Goal: Task Accomplishment & Management: Manage account settings

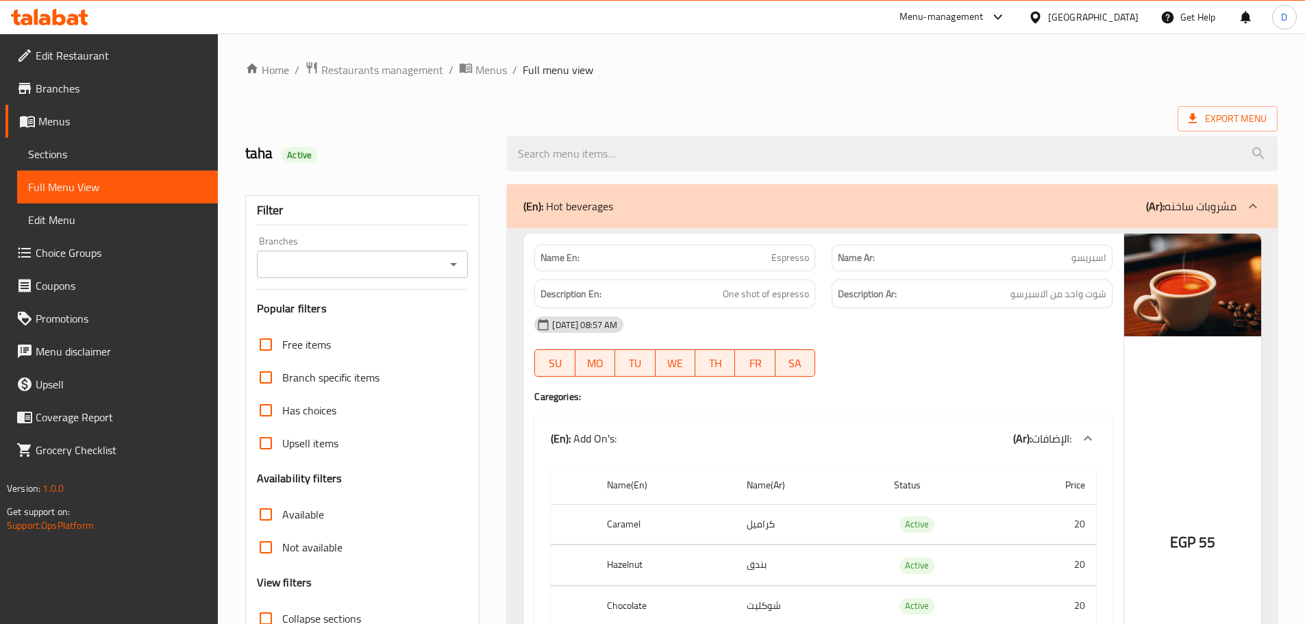
scroll to position [29452, 0]
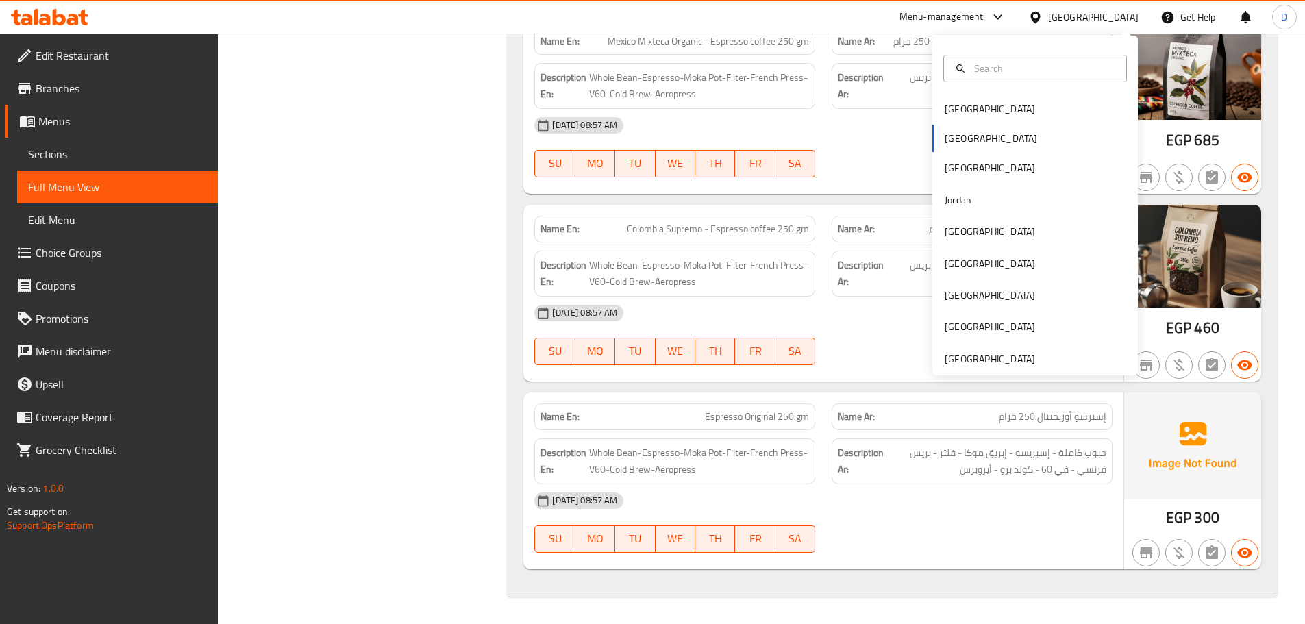
click at [997, 351] on div "[GEOGRAPHIC_DATA]" at bounding box center [990, 358] width 90 height 15
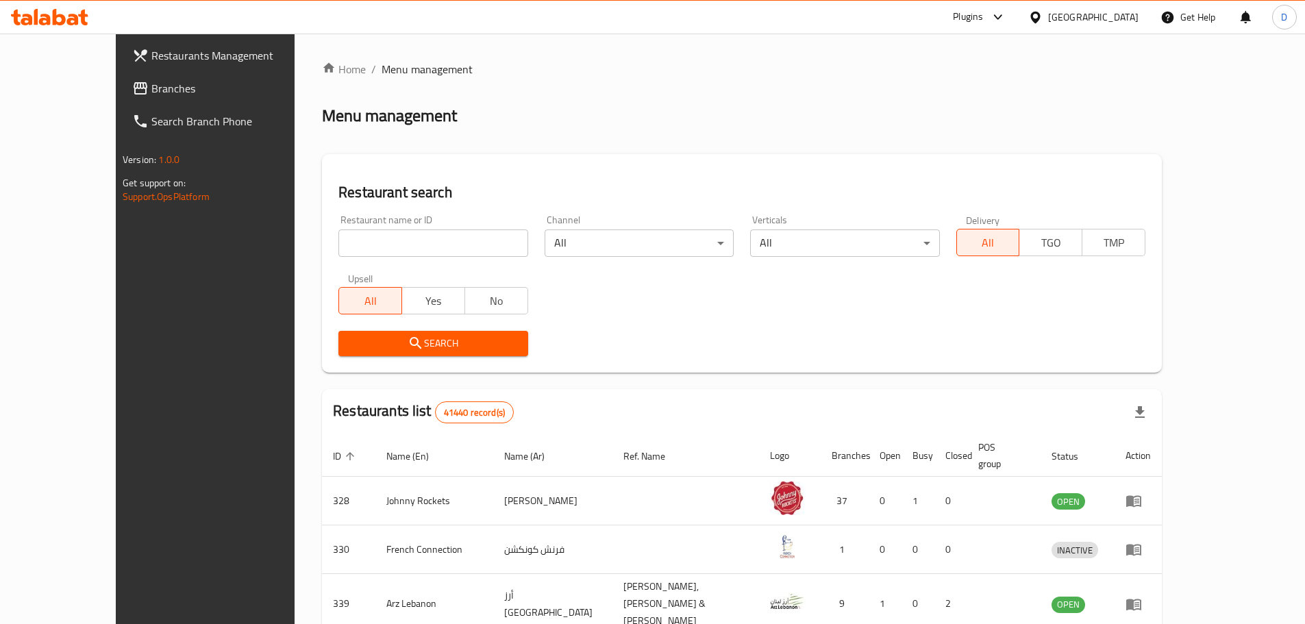
click at [151, 90] on span "Branches" at bounding box center [236, 88] width 171 height 16
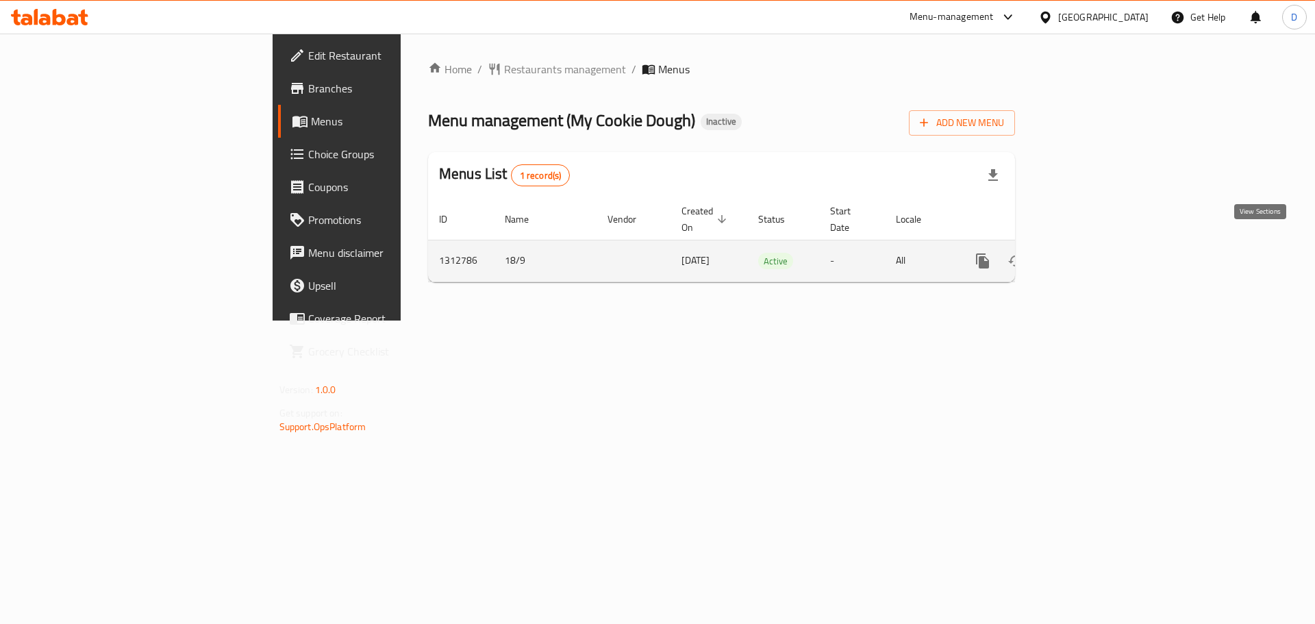
click at [1090, 253] on icon "enhanced table" at bounding box center [1081, 261] width 16 height 16
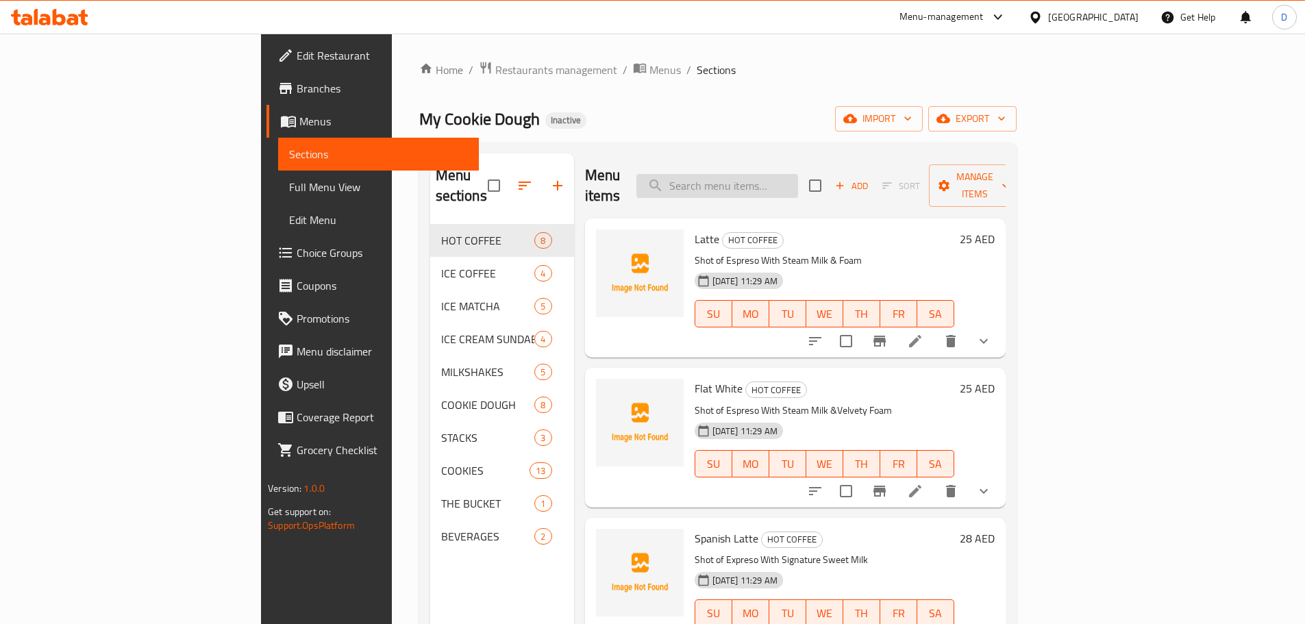
click at [798, 175] on input "search" at bounding box center [717, 186] width 162 height 24
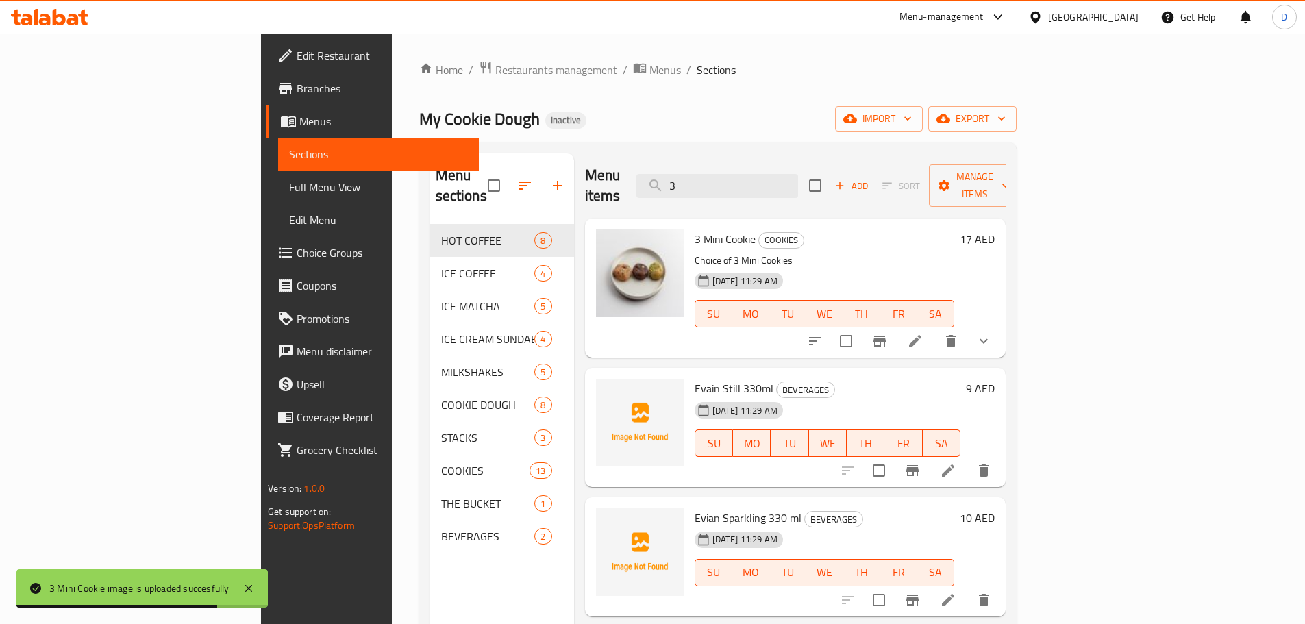
drag, startPoint x: 786, startPoint y: 177, endPoint x: 717, endPoint y: 188, distance: 70.0
click at [717, 188] on div "Menu items 3 Add Sort Manage items" at bounding box center [795, 185] width 421 height 65
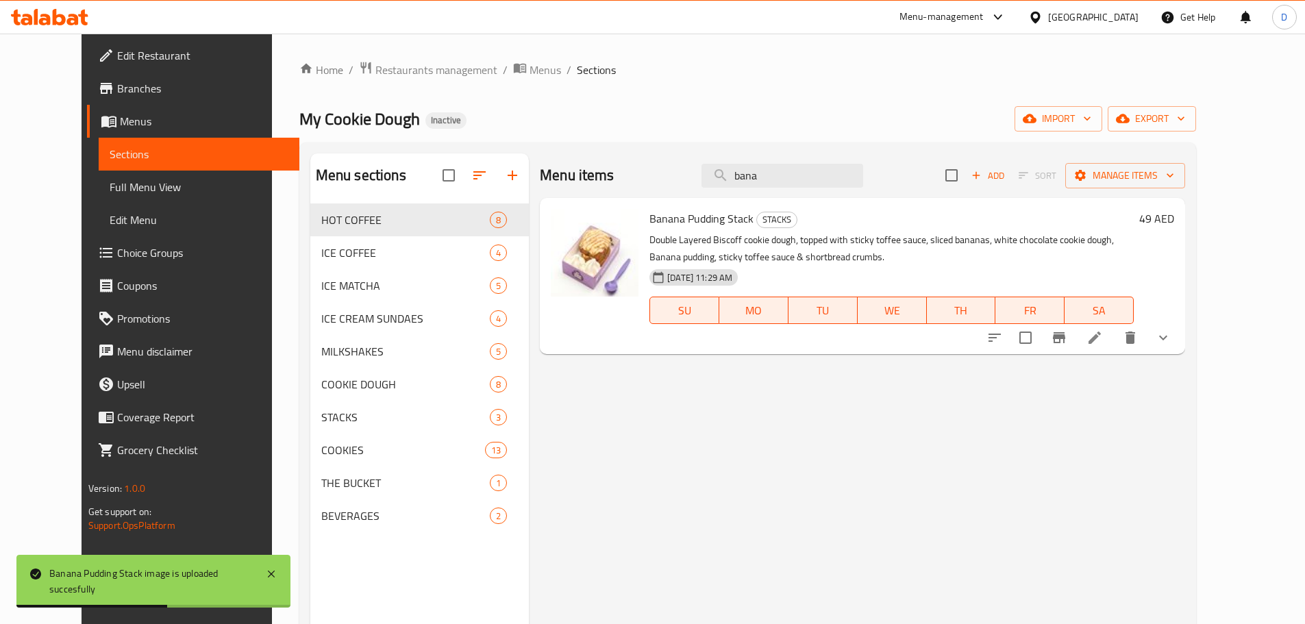
drag, startPoint x: 793, startPoint y: 175, endPoint x: 723, endPoint y: 177, distance: 69.9
click at [723, 177] on div "Menu items bana Add Sort Manage items" at bounding box center [862, 175] width 645 height 45
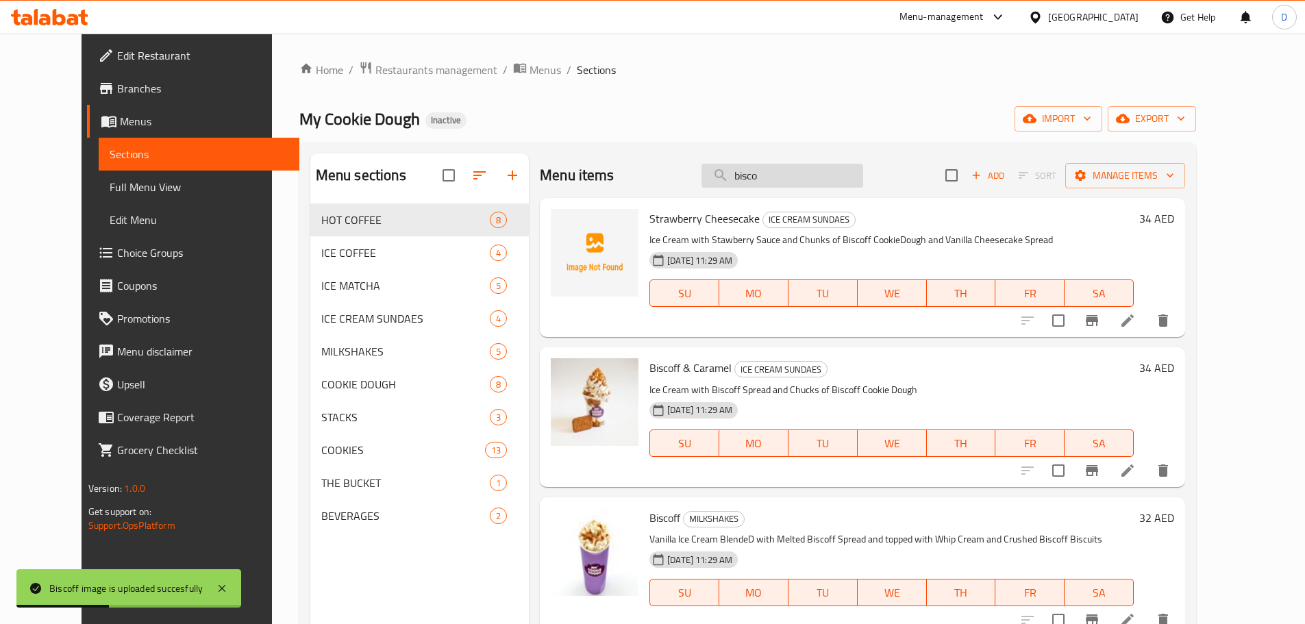
drag, startPoint x: 793, startPoint y: 176, endPoint x: 732, endPoint y: 177, distance: 61.0
click at [732, 177] on input "bisco" at bounding box center [782, 176] width 162 height 24
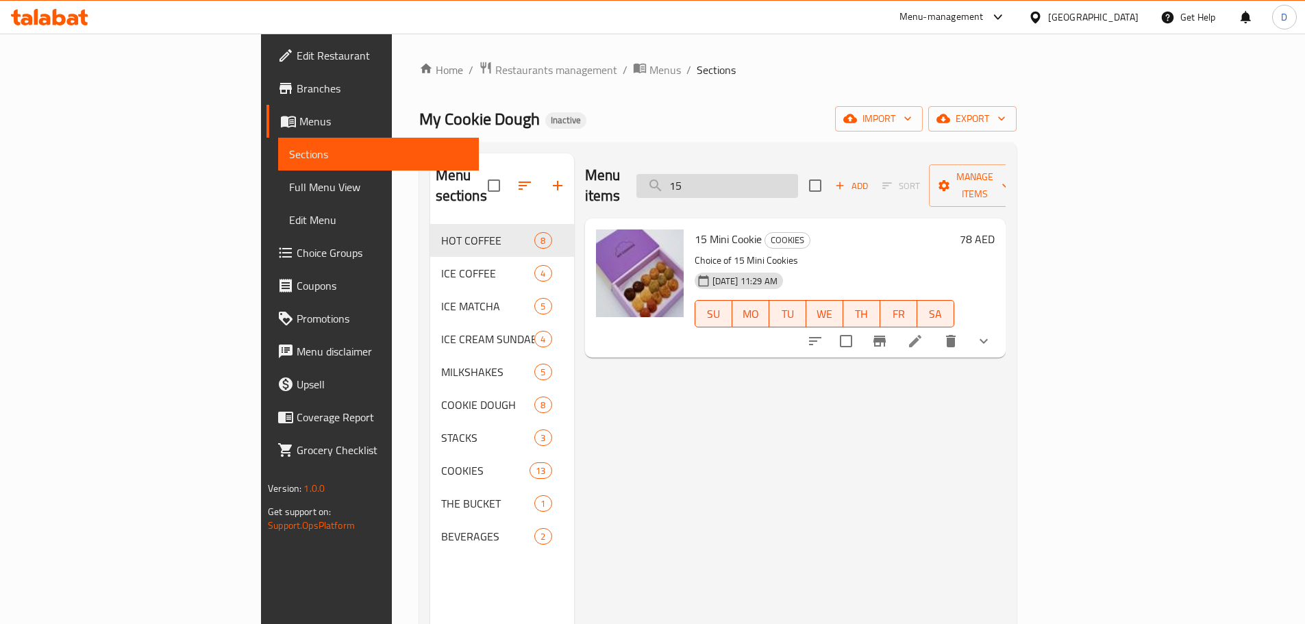
drag, startPoint x: 779, startPoint y: 172, endPoint x: 736, endPoint y: 179, distance: 43.1
click at [736, 179] on input "15" at bounding box center [717, 186] width 162 height 24
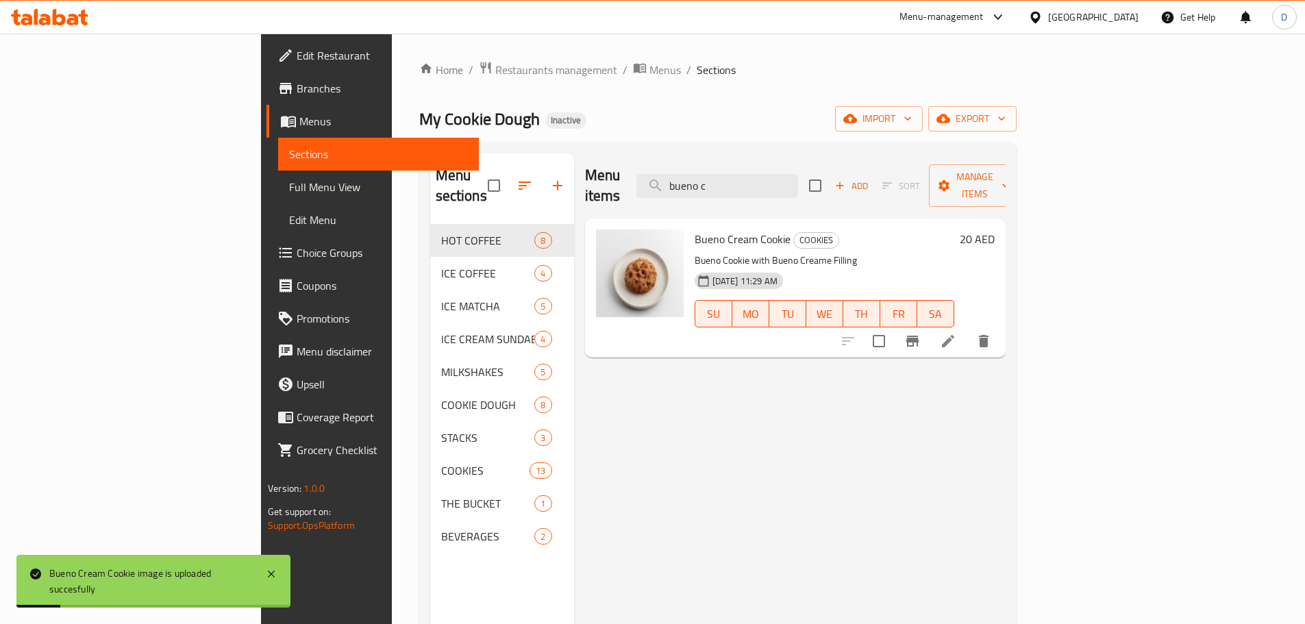
drag, startPoint x: 810, startPoint y: 173, endPoint x: 727, endPoint y: 182, distance: 84.0
click at [727, 182] on div "Menu items bueno c Add Sort Manage items" at bounding box center [795, 185] width 421 height 65
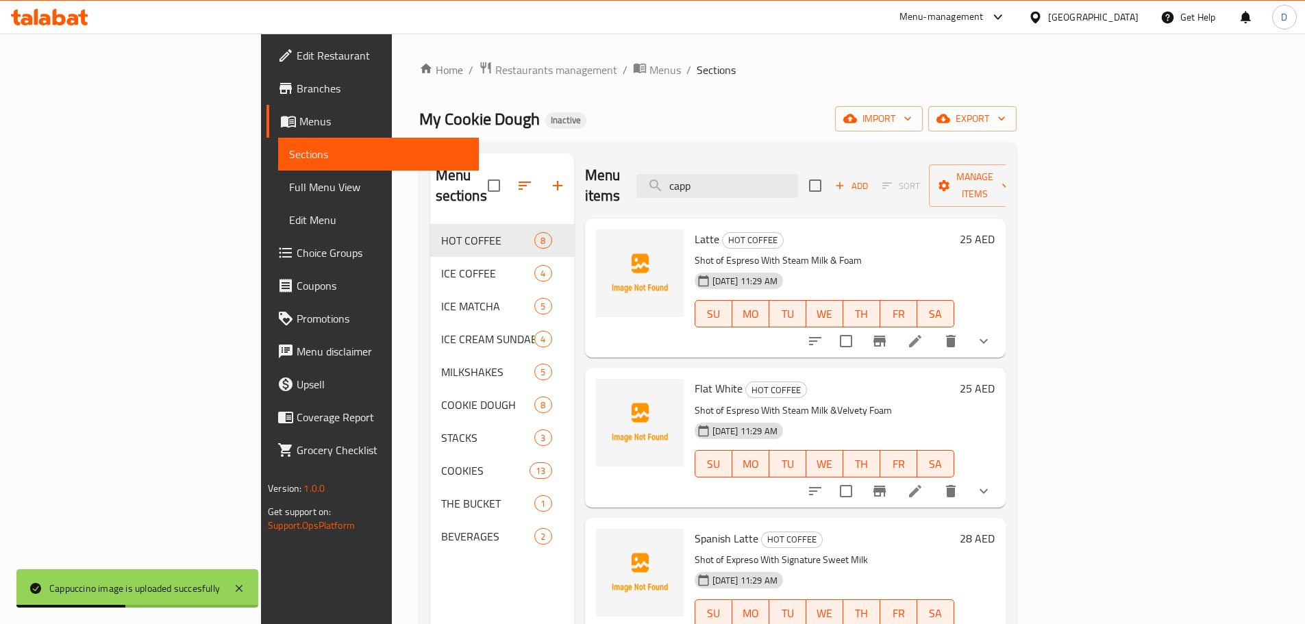
drag, startPoint x: 799, startPoint y: 186, endPoint x: 734, endPoint y: 190, distance: 64.5
click at [734, 190] on div "Menu items capp Add Sort Manage items" at bounding box center [795, 185] width 421 height 65
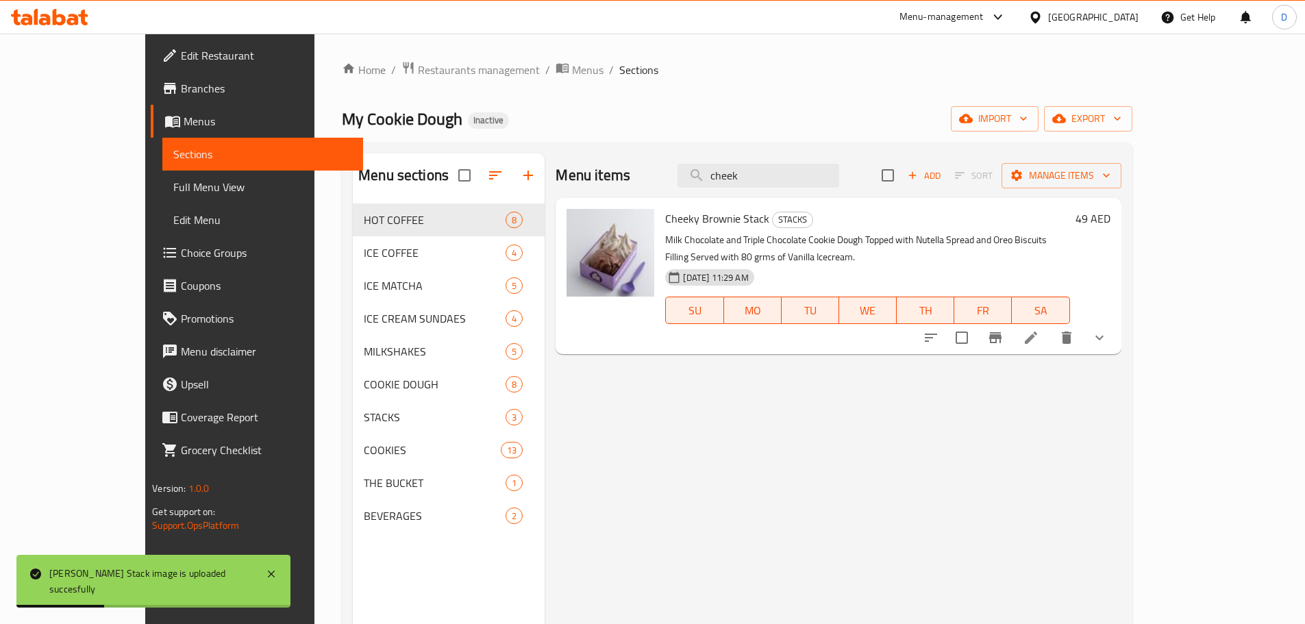
drag, startPoint x: 827, startPoint y: 170, endPoint x: 707, endPoint y: 170, distance: 120.6
click at [707, 170] on div "Menu items cheek Add Sort Manage items" at bounding box center [838, 175] width 565 height 45
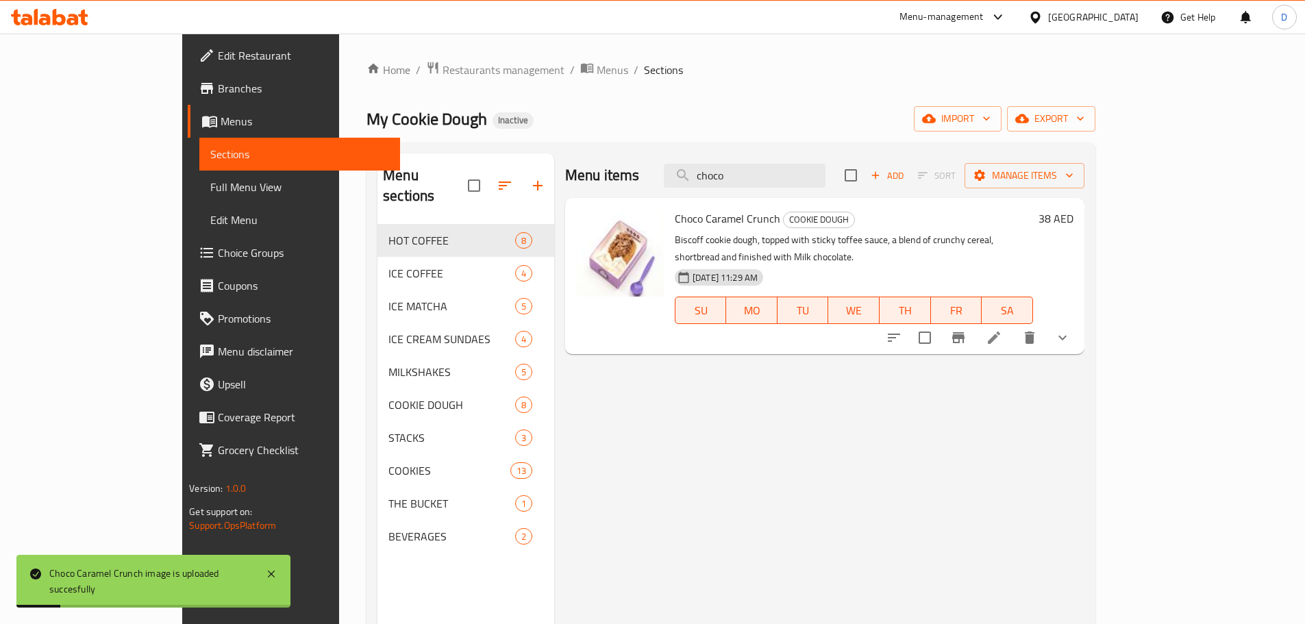
drag, startPoint x: 817, startPoint y: 182, endPoint x: 730, endPoint y: 186, distance: 87.8
click at [730, 186] on div "Menu items choco Add Sort Manage items" at bounding box center [824, 175] width 519 height 45
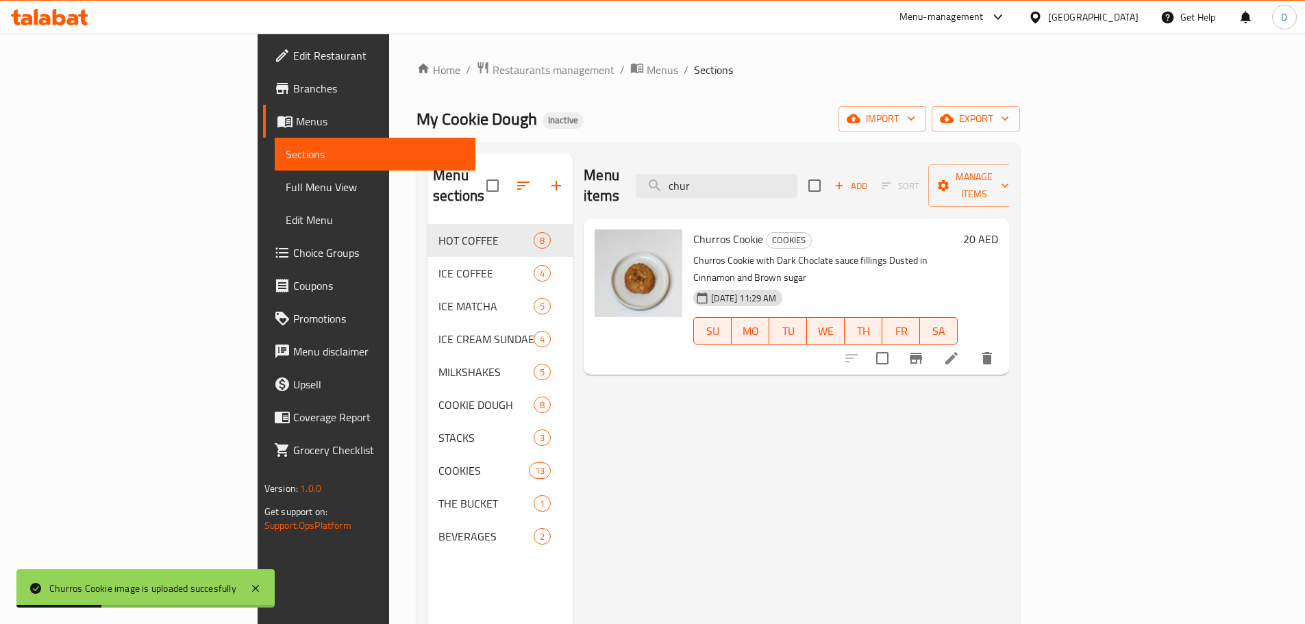
drag, startPoint x: 753, startPoint y: 186, endPoint x: 736, endPoint y: 191, distance: 17.8
click at [736, 191] on div "Menu items chur Add Sort Manage items" at bounding box center [796, 185] width 425 height 65
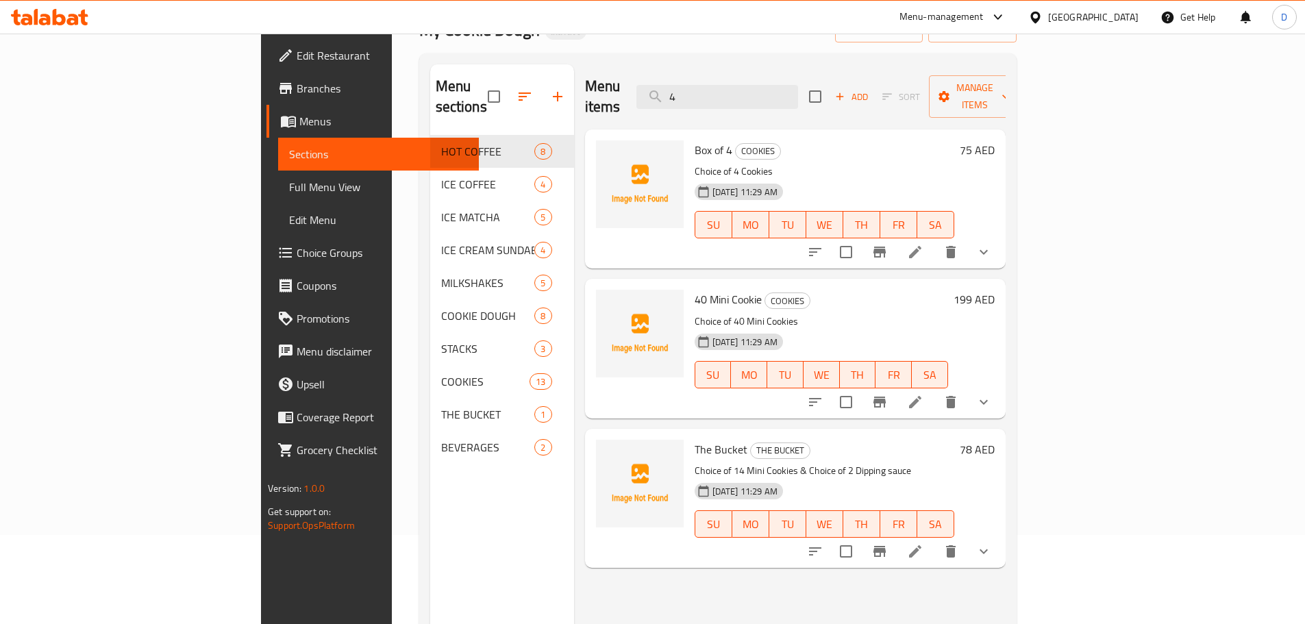
scroll to position [68, 0]
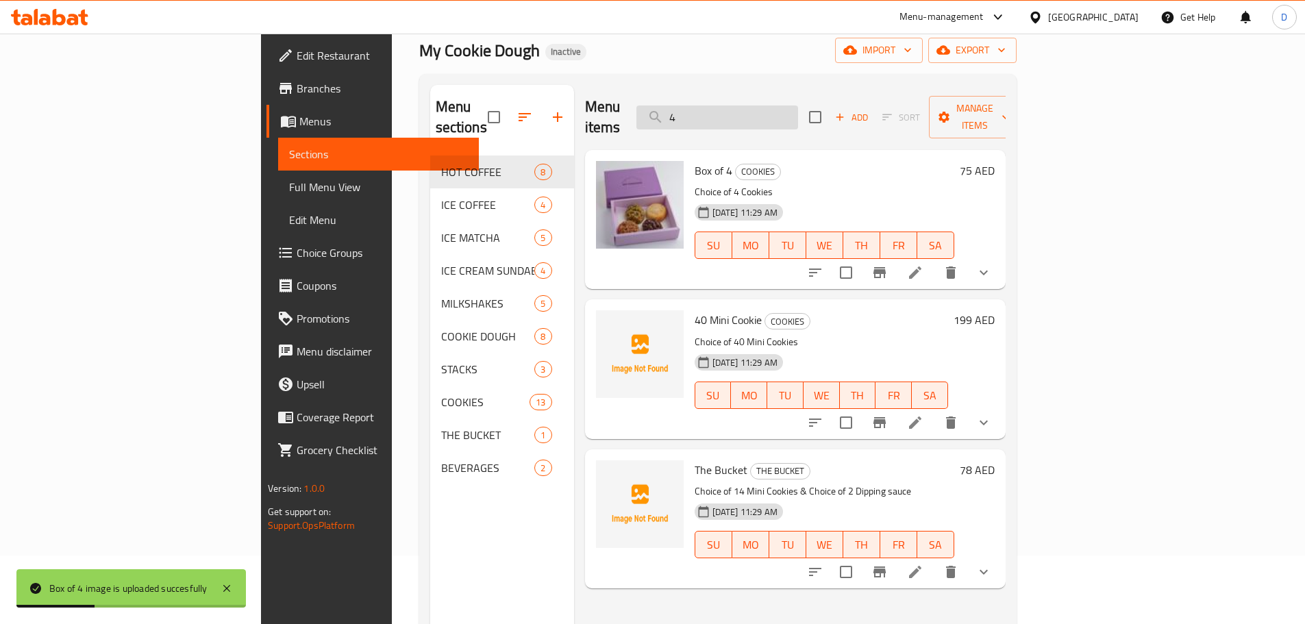
drag, startPoint x: 759, startPoint y: 111, endPoint x: 743, endPoint y: 115, distance: 16.3
click at [743, 115] on input "4" at bounding box center [717, 117] width 162 height 24
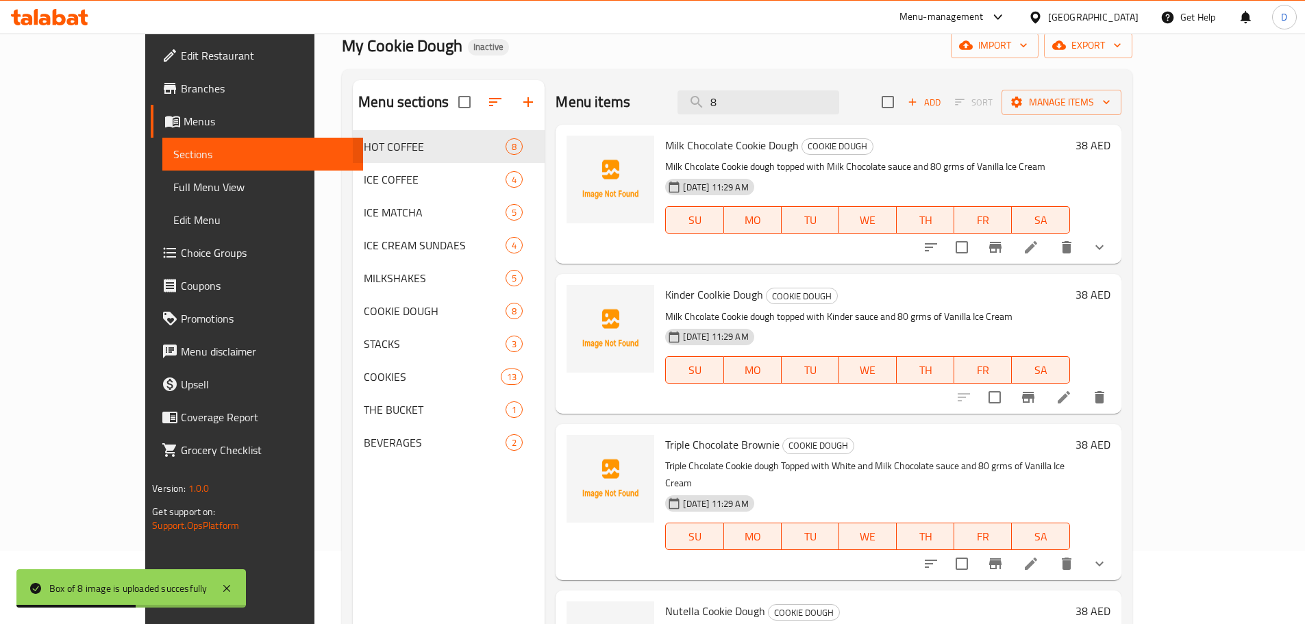
scroll to position [0, 0]
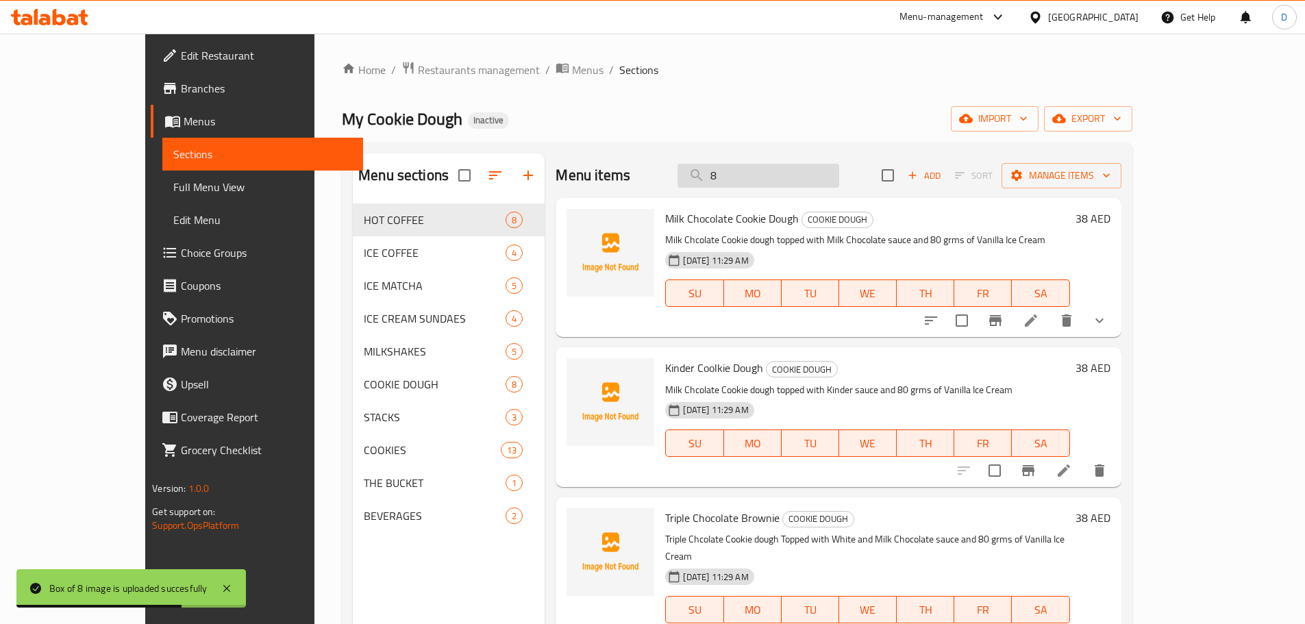
drag, startPoint x: 763, startPoint y: 180, endPoint x: 748, endPoint y: 181, distance: 15.1
click at [748, 181] on input "8" at bounding box center [758, 176] width 162 height 24
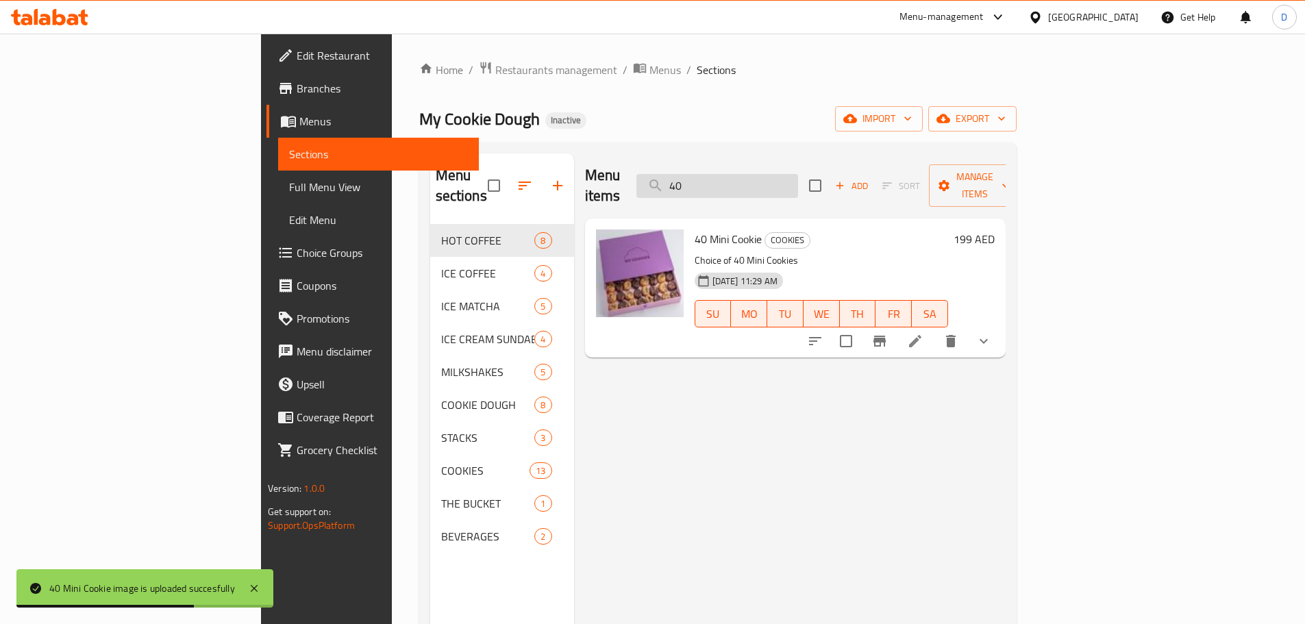
drag, startPoint x: 793, startPoint y: 175, endPoint x: 732, endPoint y: 178, distance: 61.1
click at [732, 178] on input "40" at bounding box center [717, 186] width 162 height 24
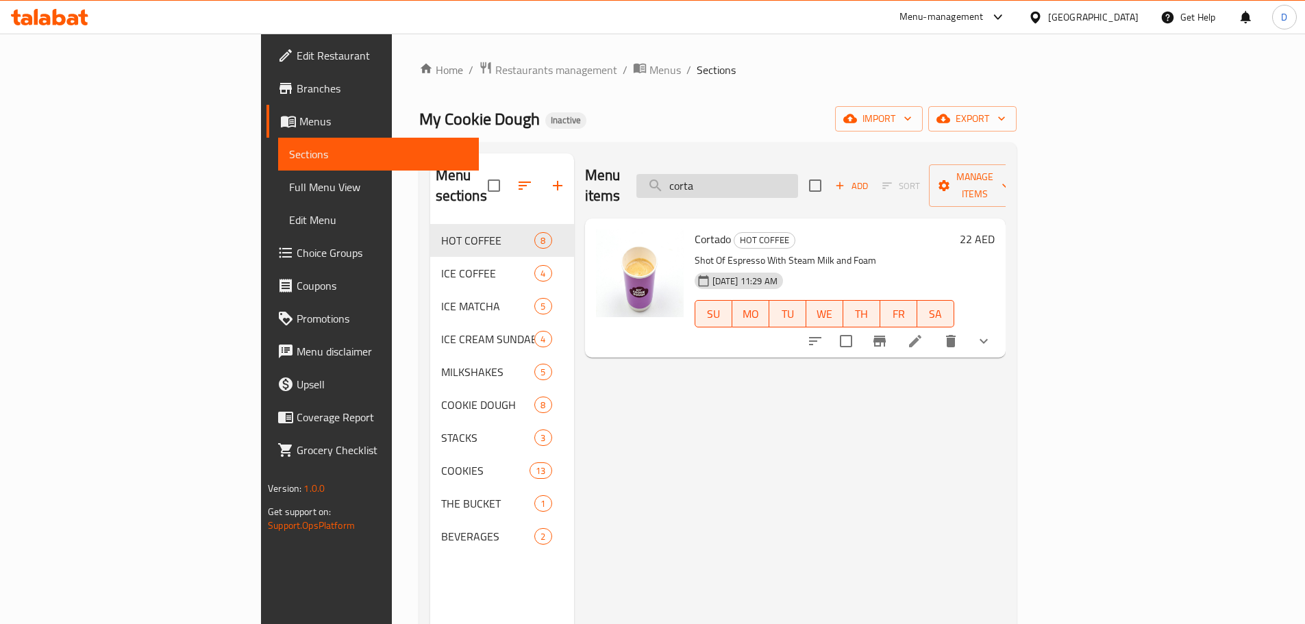
drag, startPoint x: 807, startPoint y: 175, endPoint x: 733, endPoint y: 178, distance: 74.1
click at [733, 178] on input "corta" at bounding box center [717, 186] width 162 height 24
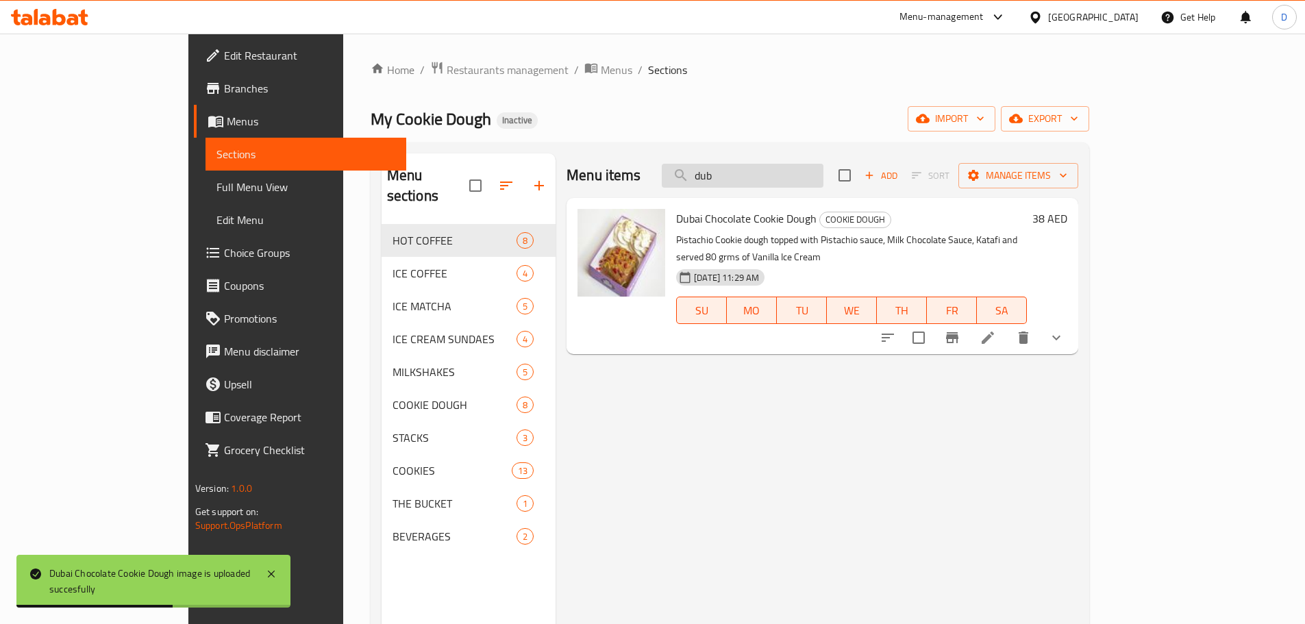
drag, startPoint x: 789, startPoint y: 169, endPoint x: 737, endPoint y: 177, distance: 52.6
click at [737, 177] on input "dub" at bounding box center [743, 176] width 162 height 24
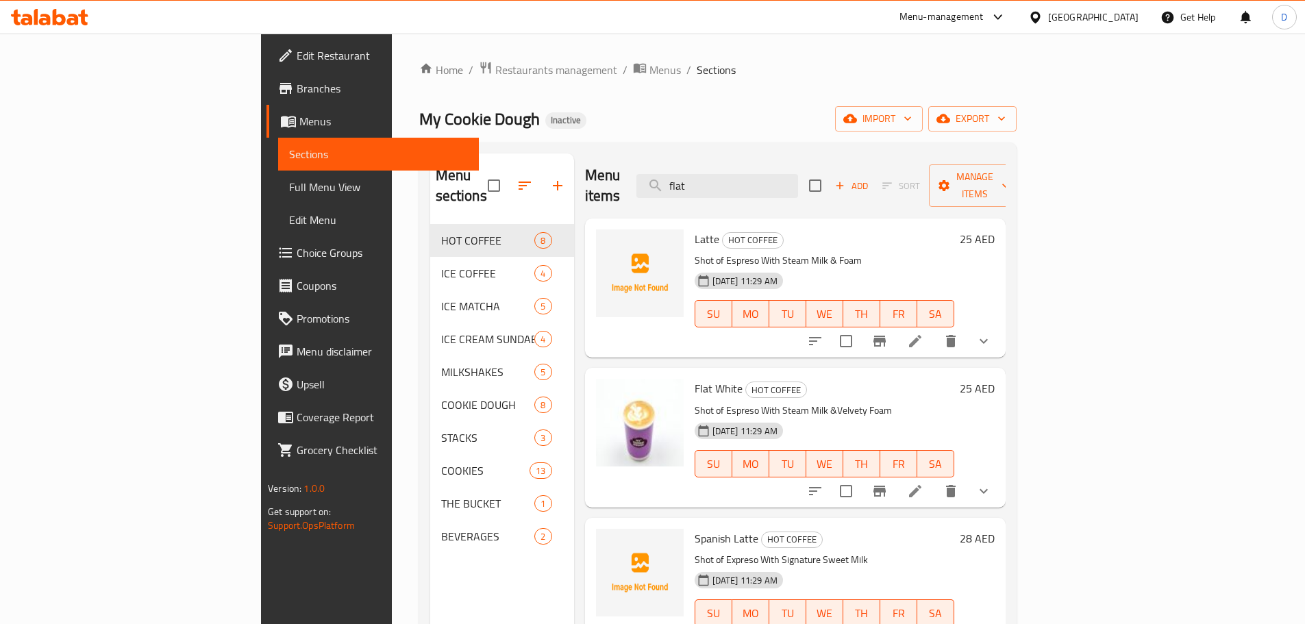
drag, startPoint x: 792, startPoint y: 177, endPoint x: 705, endPoint y: 175, distance: 87.0
click at [705, 175] on div "Menu items flat Add Sort Manage items" at bounding box center [795, 185] width 421 height 65
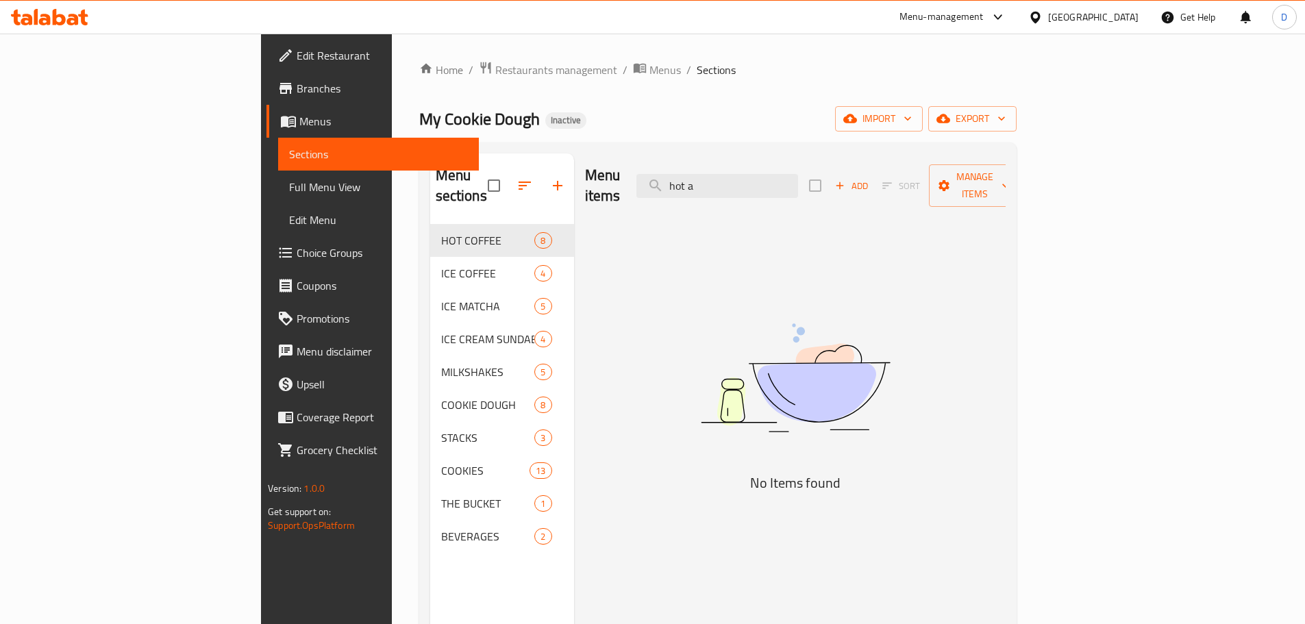
drag, startPoint x: 805, startPoint y: 175, endPoint x: 663, endPoint y: 180, distance: 141.9
click at [663, 180] on div "Menu items hot a Add Sort Manage items" at bounding box center [795, 185] width 421 height 65
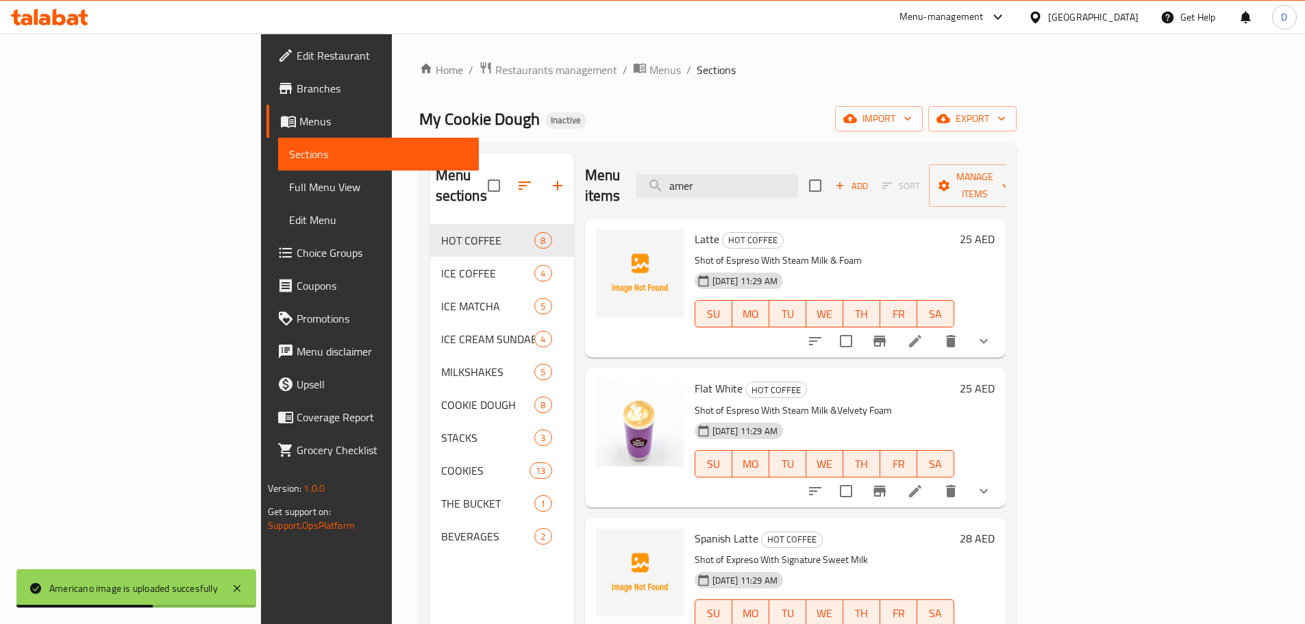
drag, startPoint x: 797, startPoint y: 182, endPoint x: 733, endPoint y: 190, distance: 64.9
click at [733, 190] on div "Menu items amer Add Sort Manage items" at bounding box center [795, 185] width 421 height 65
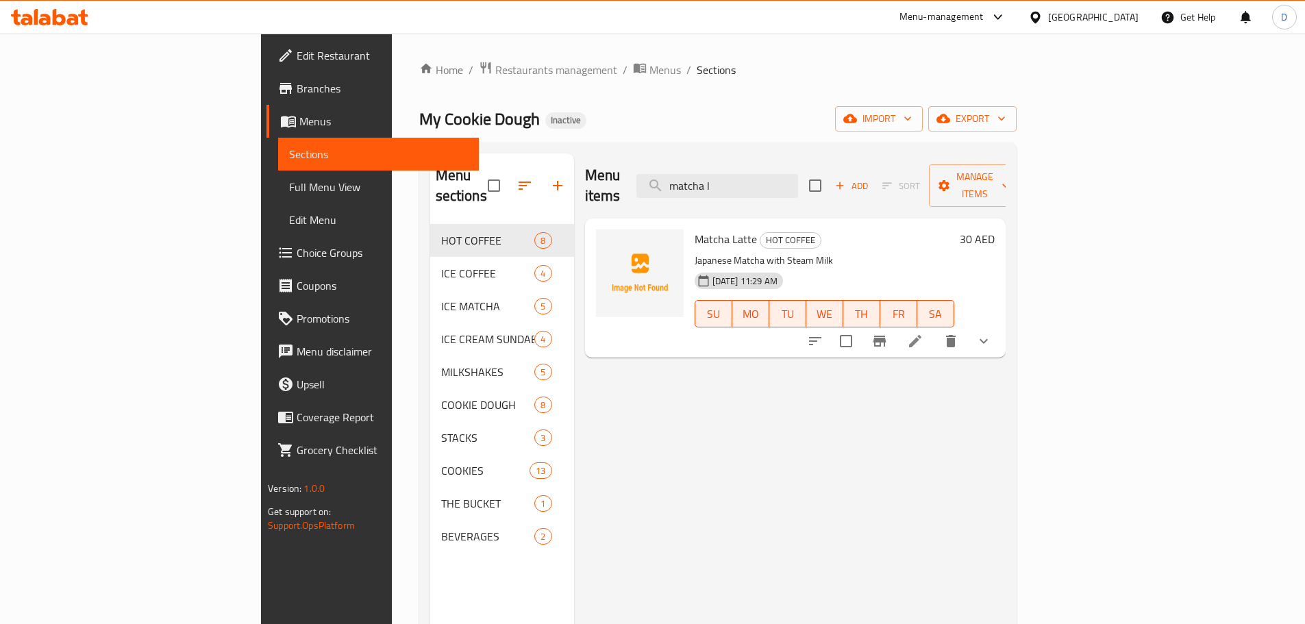
drag, startPoint x: 821, startPoint y: 176, endPoint x: 703, endPoint y: 178, distance: 118.5
click at [703, 178] on div "Menu items matcha l Add Sort Manage items" at bounding box center [795, 185] width 421 height 65
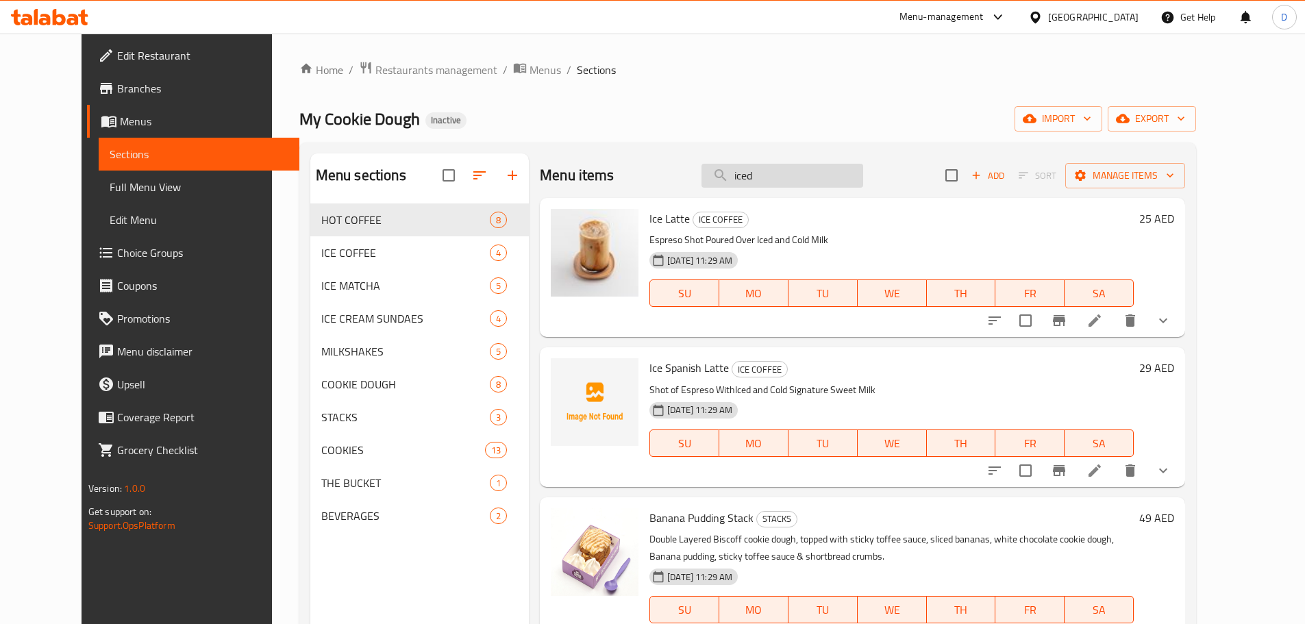
click at [834, 179] on input "iced" at bounding box center [782, 176] width 162 height 24
drag, startPoint x: 775, startPoint y: 186, endPoint x: 732, endPoint y: 189, distance: 43.2
click at [732, 189] on div "Menu items iced Add Sort Manage items" at bounding box center [862, 175] width 645 height 45
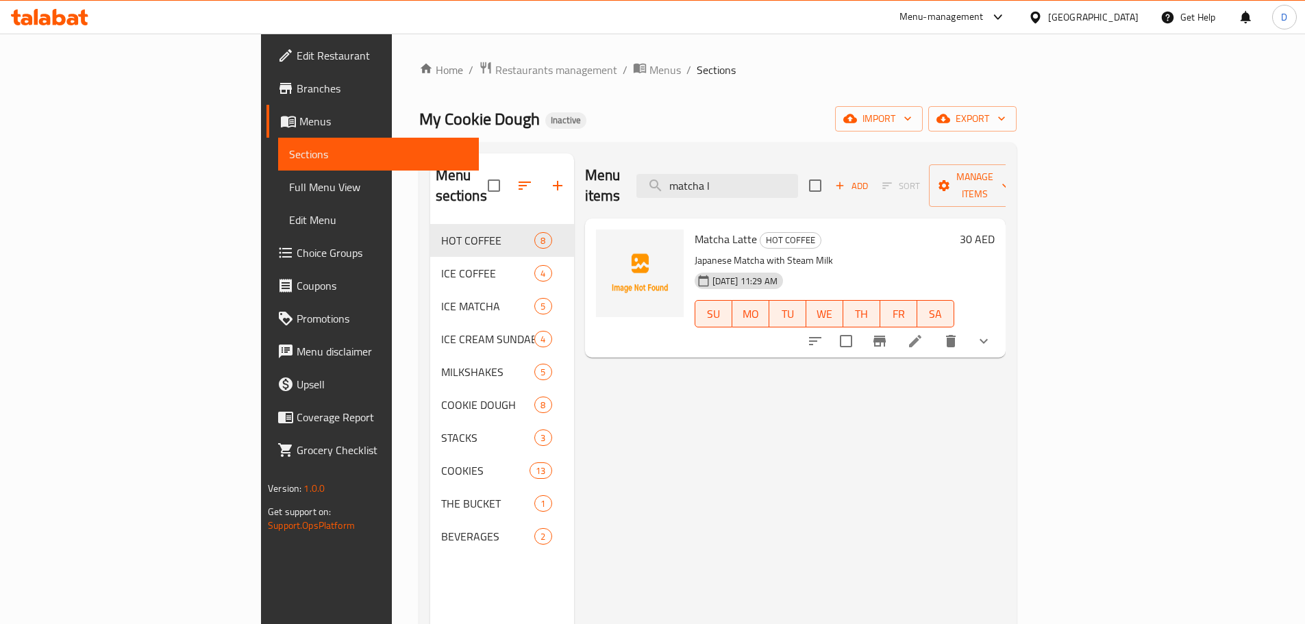
drag, startPoint x: 815, startPoint y: 171, endPoint x: 751, endPoint y: 189, distance: 66.3
click at [751, 189] on div "Menu items matcha l Add Sort Manage items" at bounding box center [795, 185] width 421 height 65
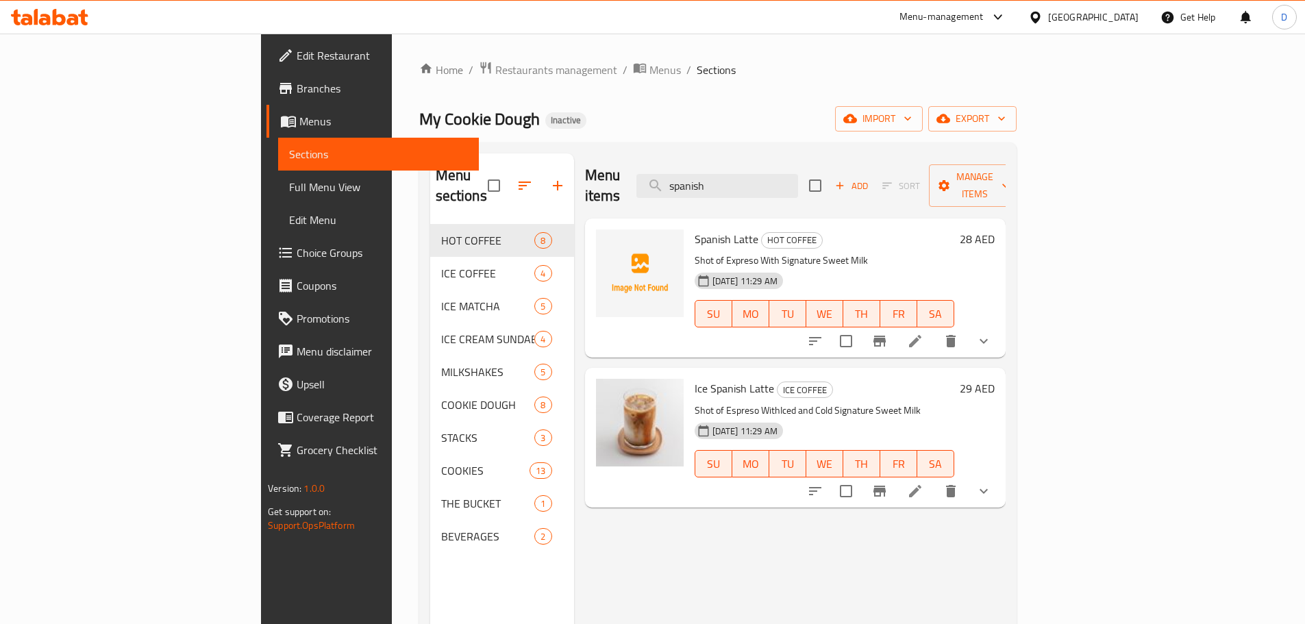
drag, startPoint x: 834, startPoint y: 179, endPoint x: 651, endPoint y: 186, distance: 183.7
click at [651, 186] on div "Menu items spanish Add Sort Manage items" at bounding box center [795, 185] width 421 height 65
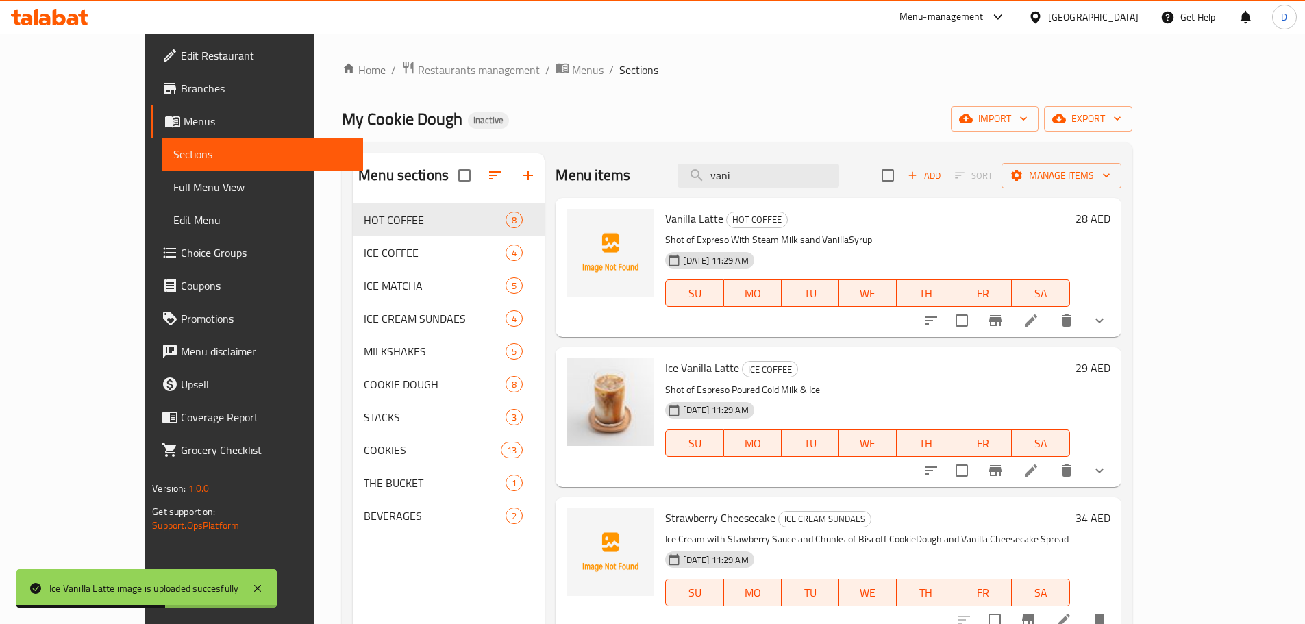
drag, startPoint x: 813, startPoint y: 166, endPoint x: 718, endPoint y: 179, distance: 96.0
click at [718, 179] on div "Menu items vani Add Sort Manage items" at bounding box center [838, 175] width 565 height 45
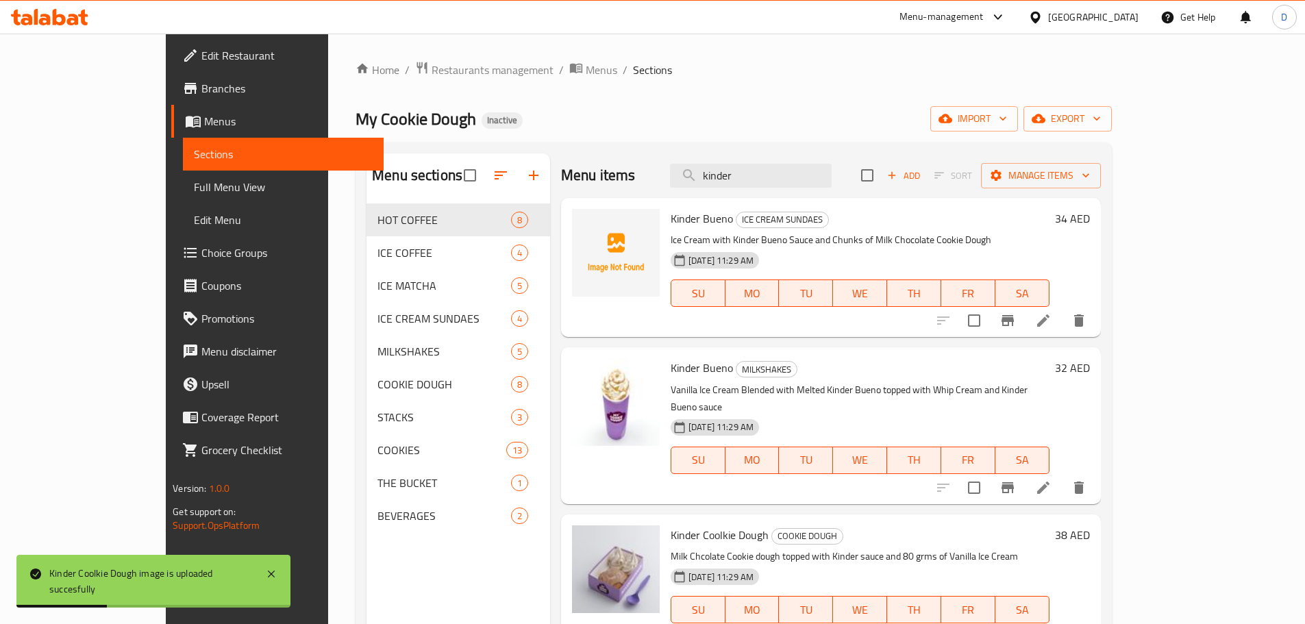
drag, startPoint x: 806, startPoint y: 172, endPoint x: 712, endPoint y: 184, distance: 95.2
click at [712, 184] on div "Menu items kinder Add Sort Manage items" at bounding box center [831, 175] width 540 height 45
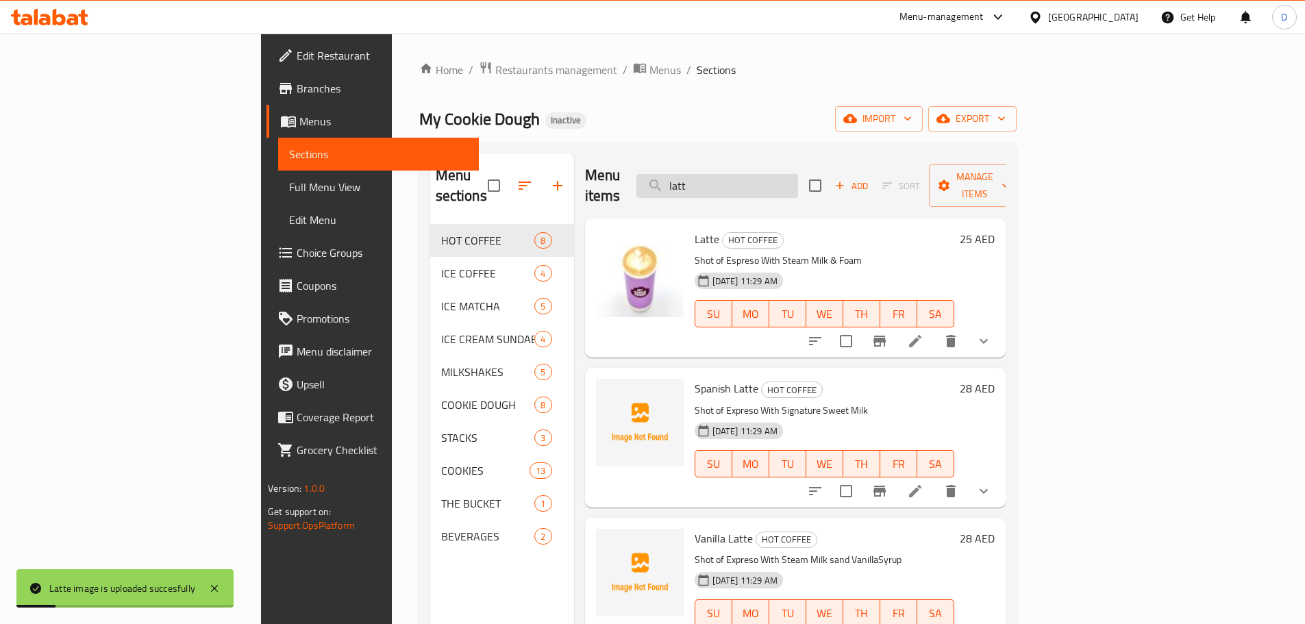
drag, startPoint x: 786, startPoint y: 172, endPoint x: 728, endPoint y: 177, distance: 58.4
click at [728, 177] on input "latt" at bounding box center [717, 186] width 162 height 24
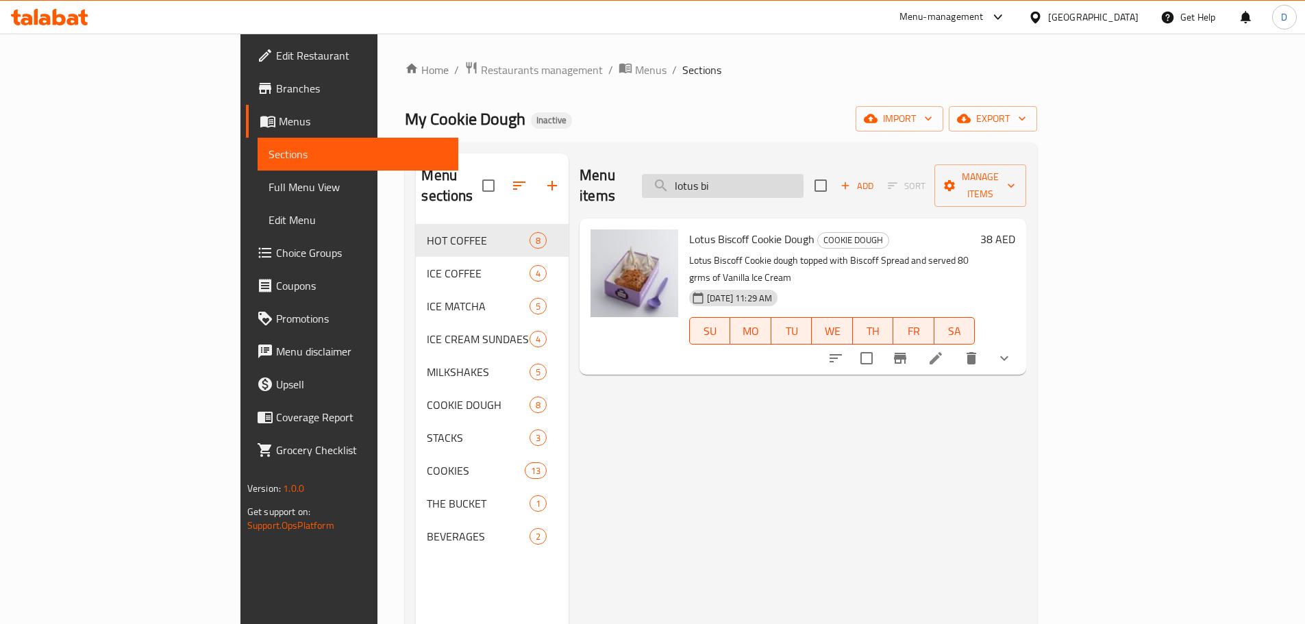
click at [803, 175] on input "lotus bi" at bounding box center [723, 186] width 162 height 24
drag, startPoint x: 821, startPoint y: 179, endPoint x: 708, endPoint y: 186, distance: 113.9
click at [708, 186] on div "Menu items lotus bis Add Sort Manage items" at bounding box center [802, 185] width 447 height 65
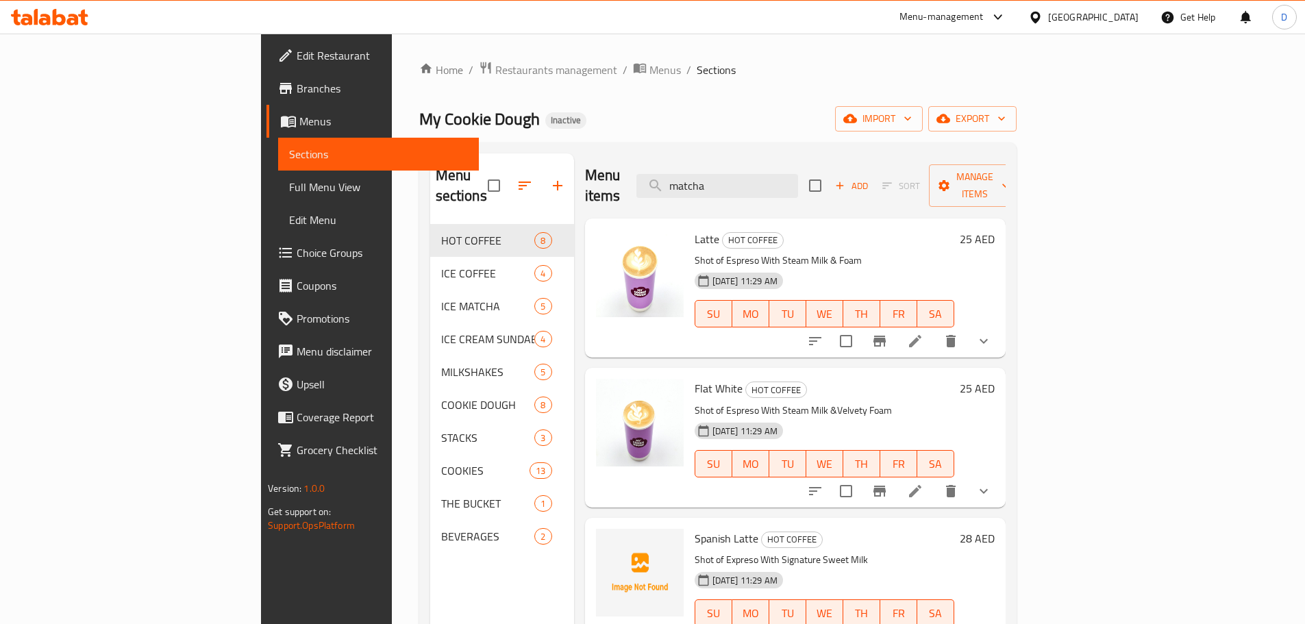
drag, startPoint x: 832, startPoint y: 176, endPoint x: 727, endPoint y: 161, distance: 105.9
click at [727, 161] on div "Menu items matcha Add Sort Manage items" at bounding box center [795, 185] width 421 height 65
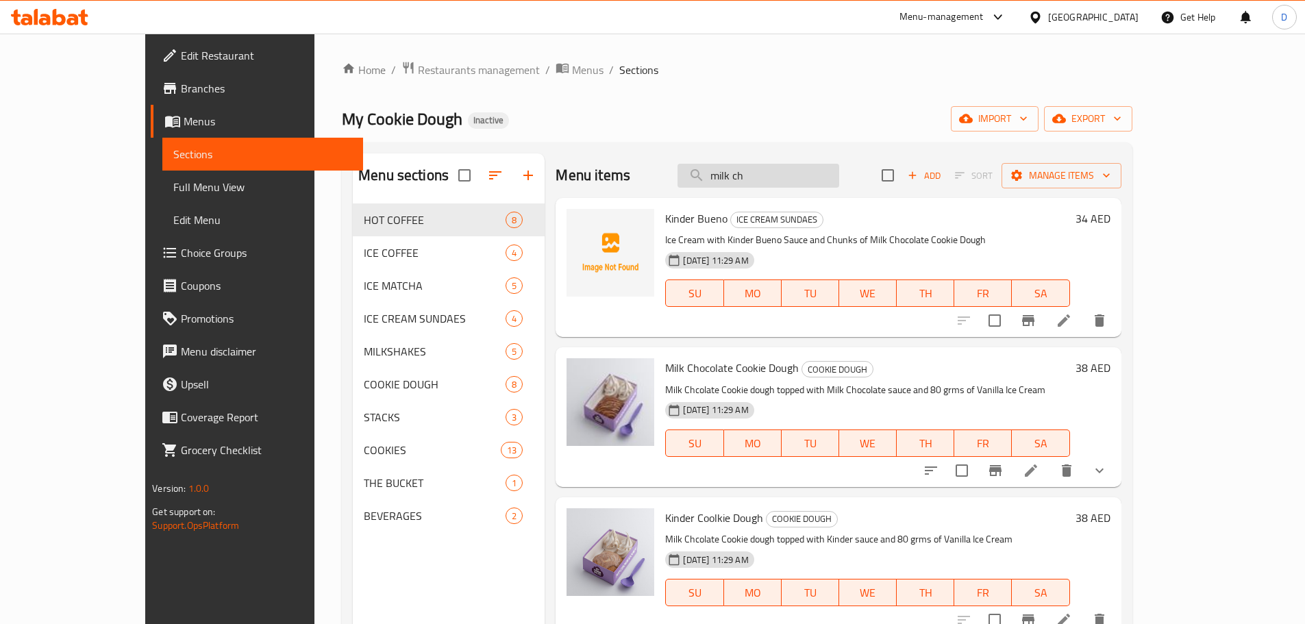
click at [817, 186] on input "milk ch" at bounding box center [758, 176] width 162 height 24
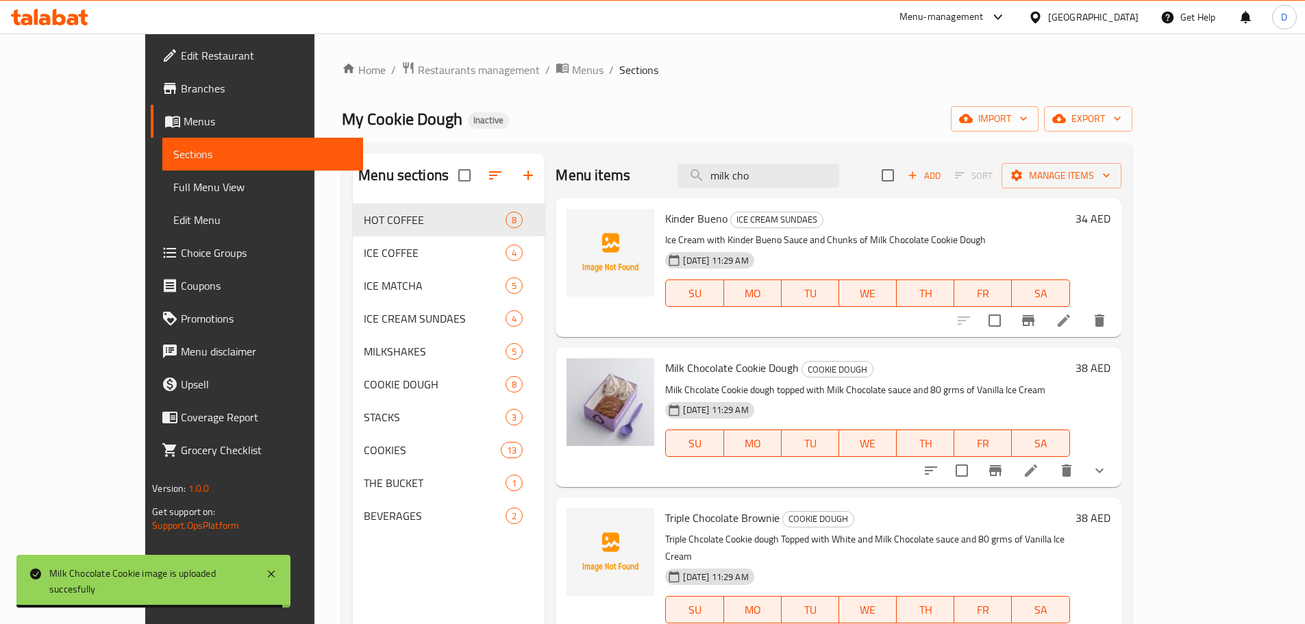
drag, startPoint x: 817, startPoint y: 184, endPoint x: 722, endPoint y: 192, distance: 95.5
click at [722, 192] on div "Menu items milk cho Add Sort Manage items" at bounding box center [838, 175] width 565 height 45
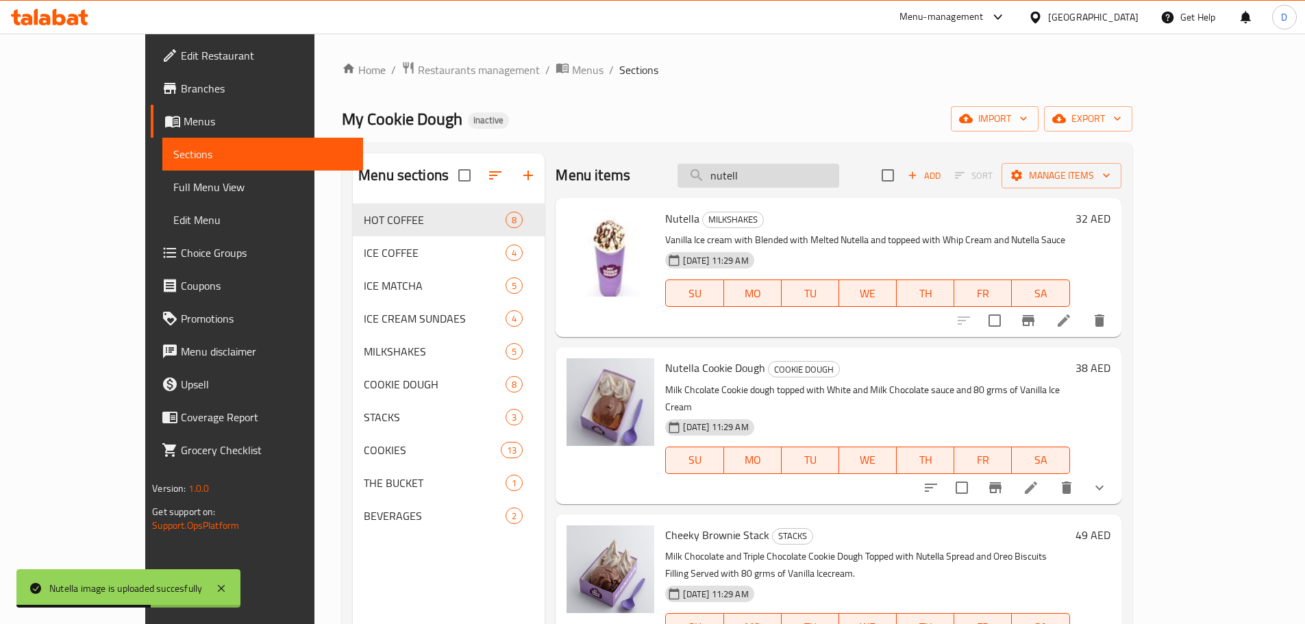
drag, startPoint x: 818, startPoint y: 179, endPoint x: 742, endPoint y: 177, distance: 76.1
click at [742, 177] on input "nutell" at bounding box center [758, 176] width 162 height 24
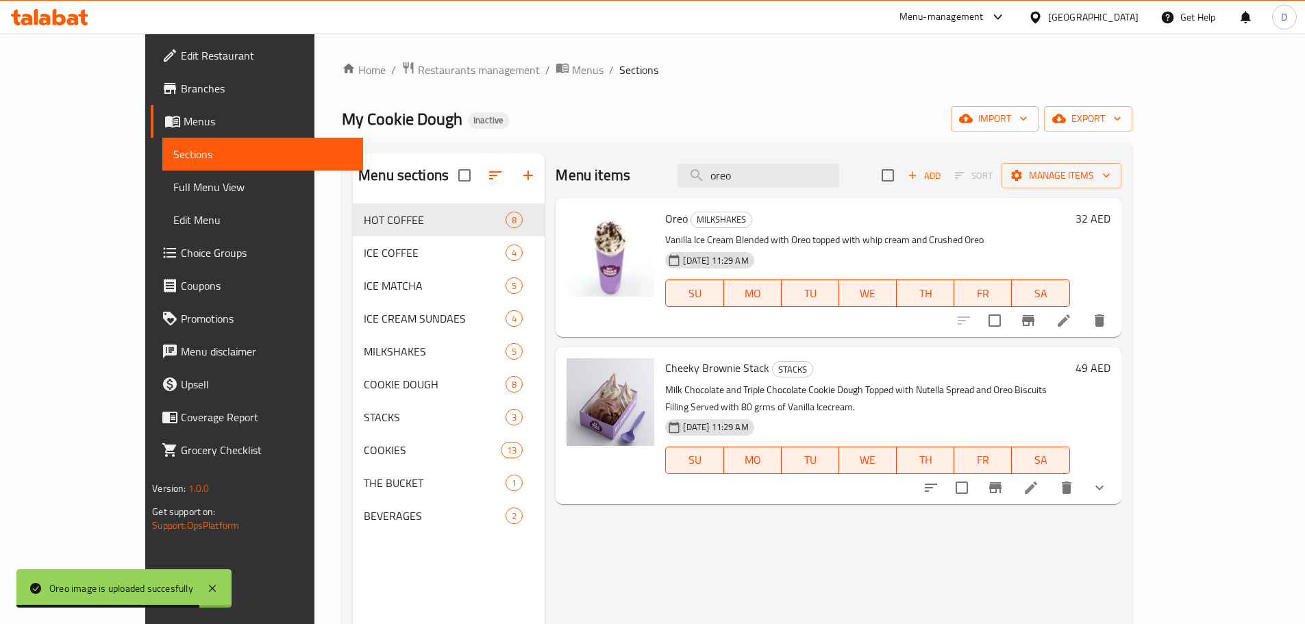
drag, startPoint x: 803, startPoint y: 179, endPoint x: 729, endPoint y: 182, distance: 74.0
click at [729, 182] on div "Menu items oreo Add Sort Manage items" at bounding box center [838, 175] width 565 height 45
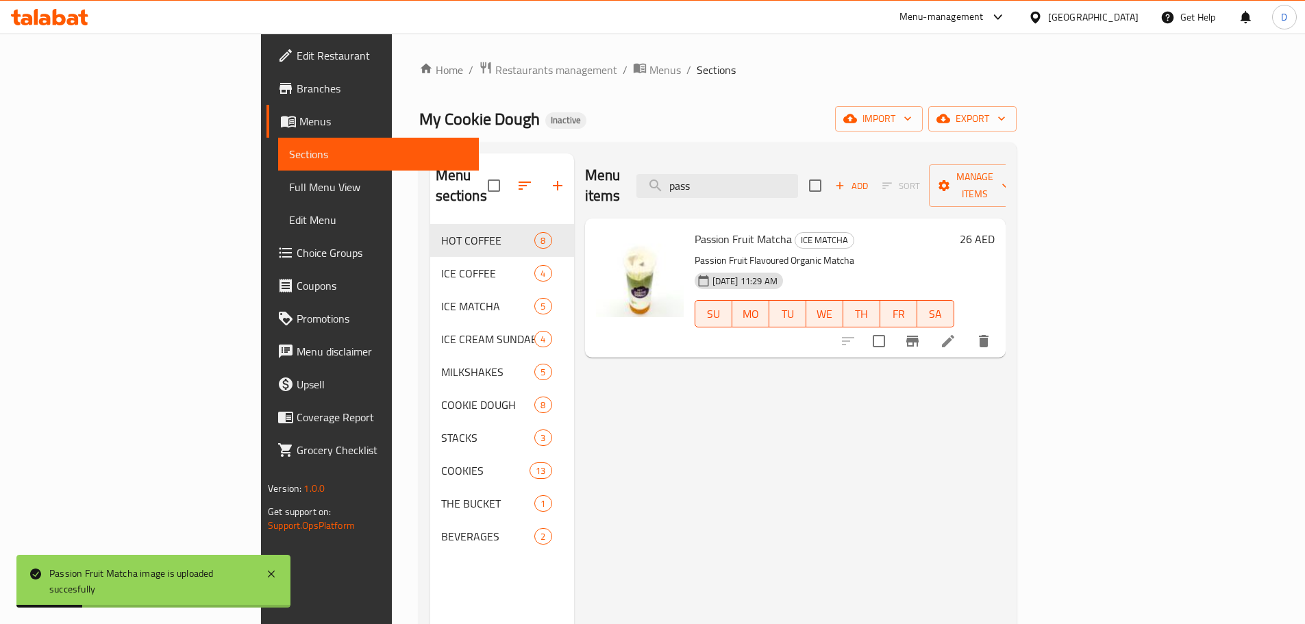
drag, startPoint x: 803, startPoint y: 175, endPoint x: 720, endPoint y: 177, distance: 82.9
click at [720, 177] on div "Menu items pass Add Sort Manage items" at bounding box center [795, 185] width 421 height 65
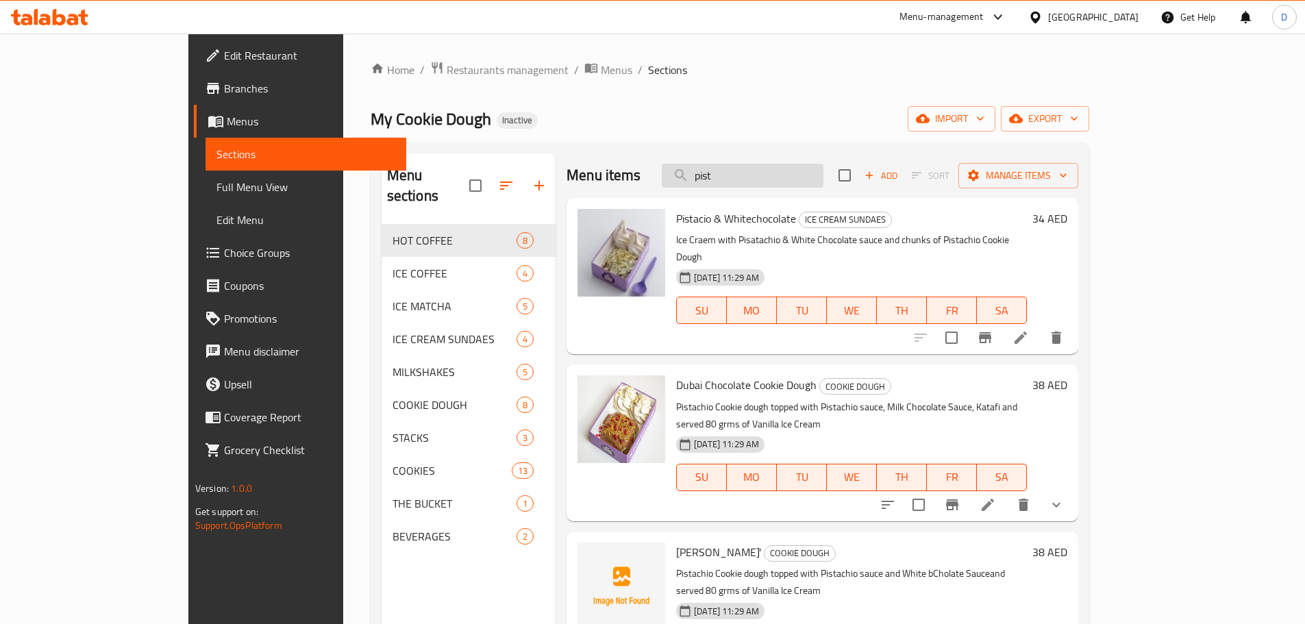
drag, startPoint x: 796, startPoint y: 177, endPoint x: 751, endPoint y: 177, distance: 45.2
click at [751, 177] on input "pist" at bounding box center [743, 176] width 162 height 24
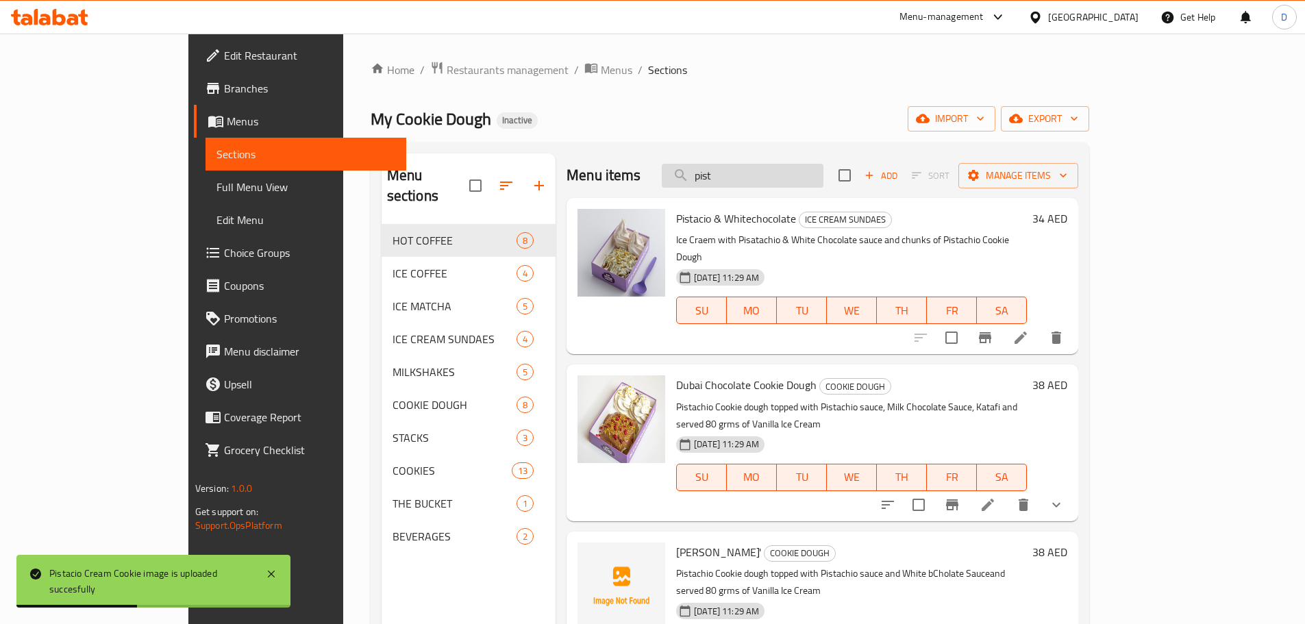
drag, startPoint x: 784, startPoint y: 164, endPoint x: 736, endPoint y: 169, distance: 48.9
click at [736, 169] on input "pist" at bounding box center [743, 176] width 162 height 24
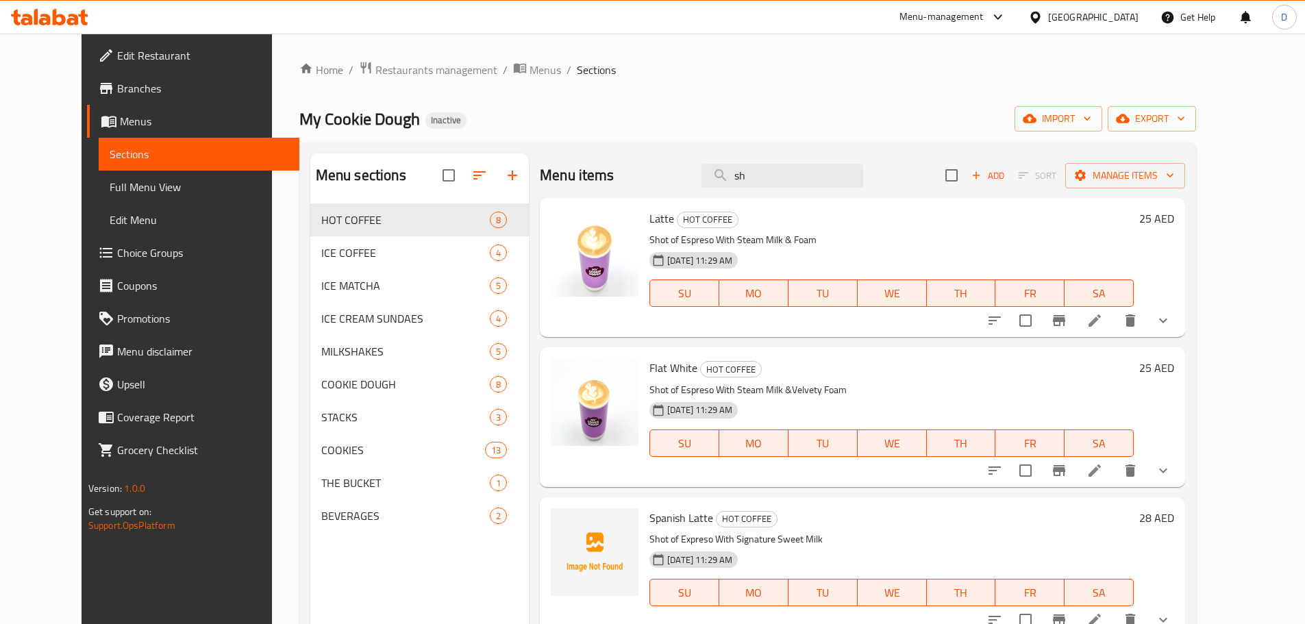
drag, startPoint x: 786, startPoint y: 179, endPoint x: 702, endPoint y: 181, distance: 84.3
click at [702, 181] on div "Menu items sh Add Sort Manage items" at bounding box center [862, 175] width 645 height 45
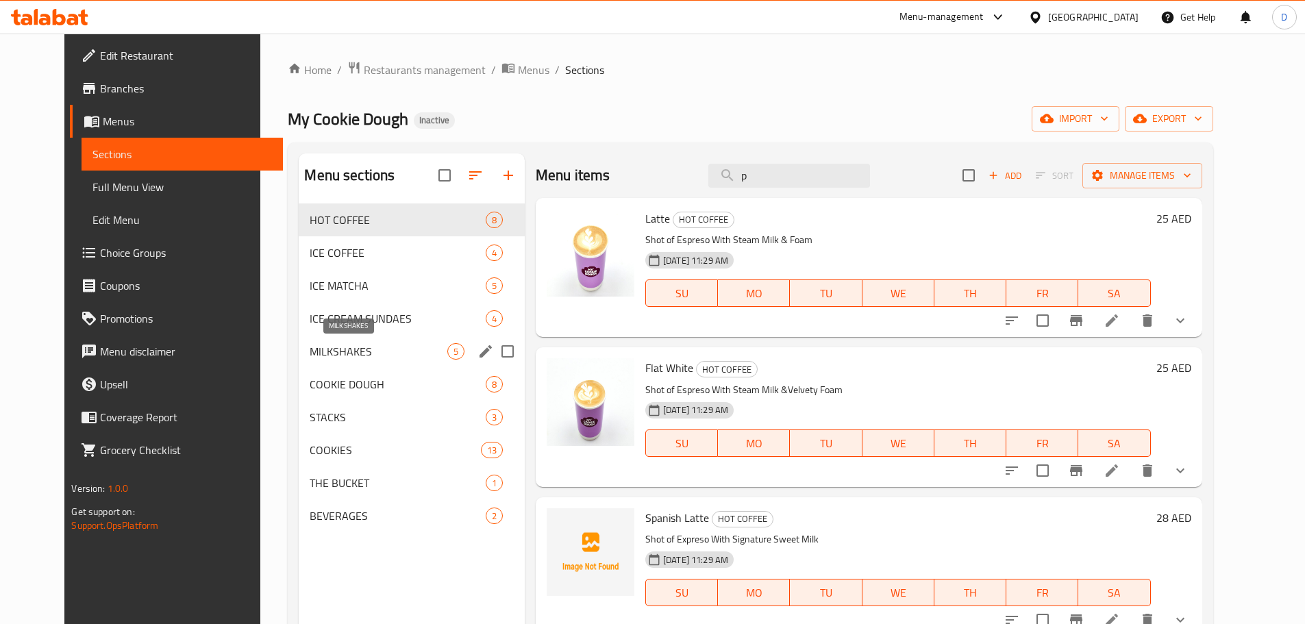
click at [310, 349] on span "MILKSHAKES" at bounding box center [378, 351] width 137 height 16
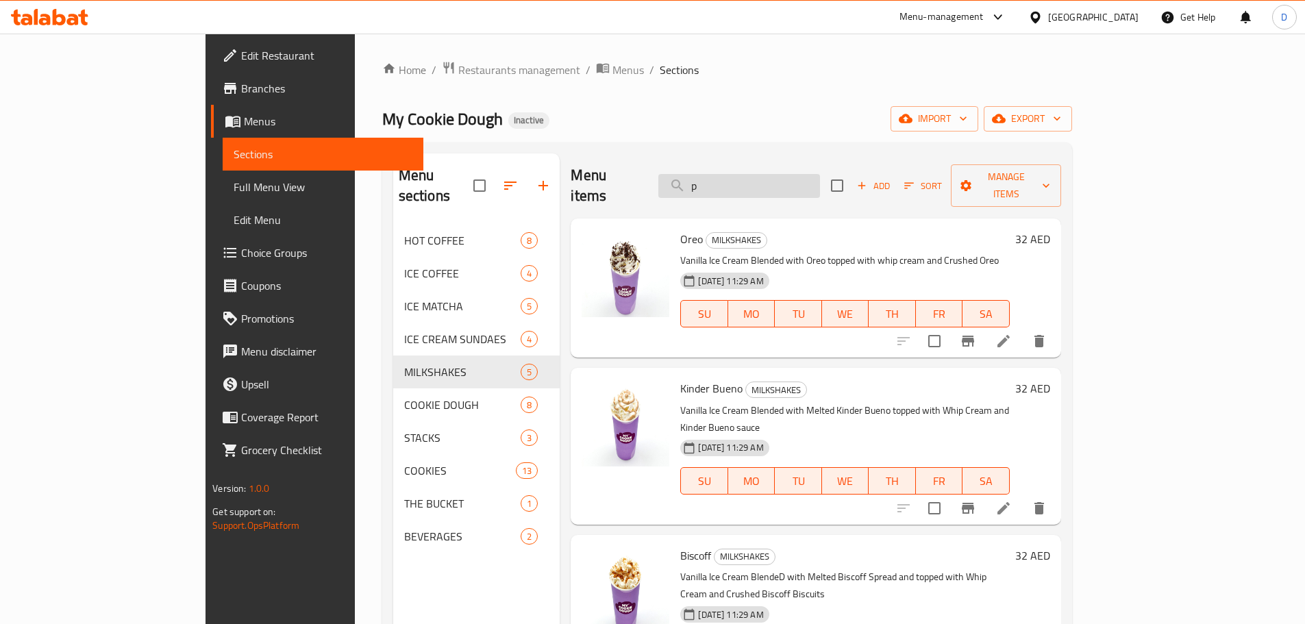
click at [795, 174] on input "p" at bounding box center [739, 186] width 162 height 24
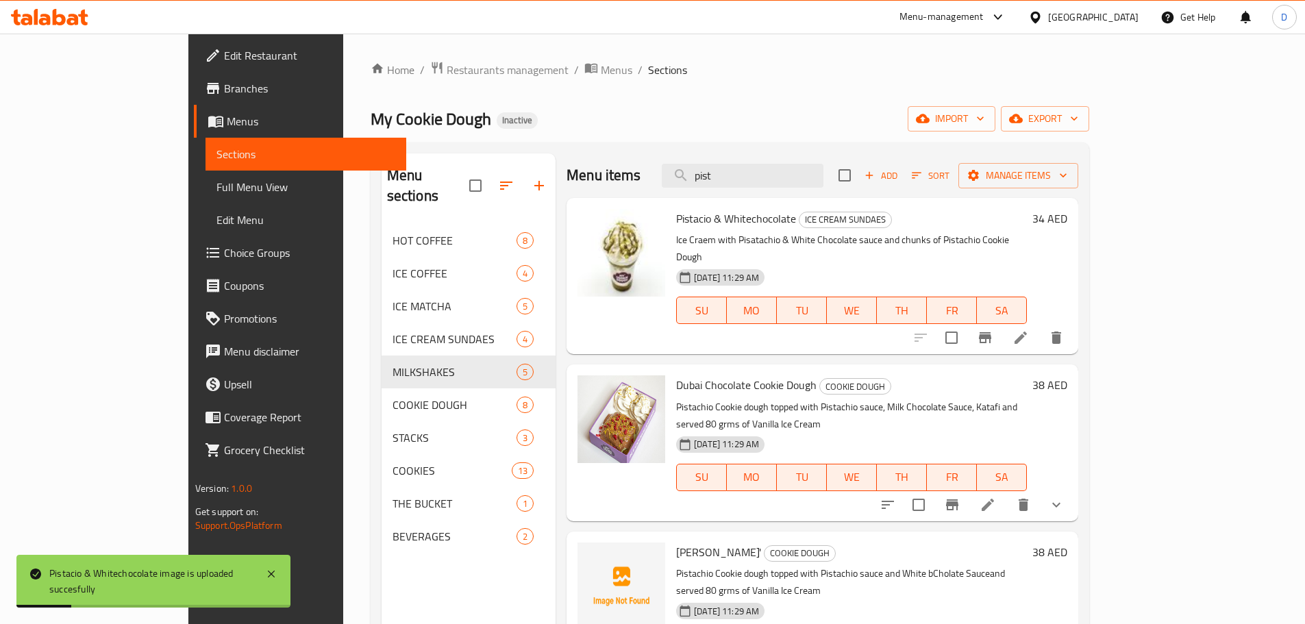
drag, startPoint x: 788, startPoint y: 177, endPoint x: 706, endPoint y: 180, distance: 82.2
click at [706, 180] on div "Menu items pist Add Sort Manage items" at bounding box center [822, 175] width 512 height 45
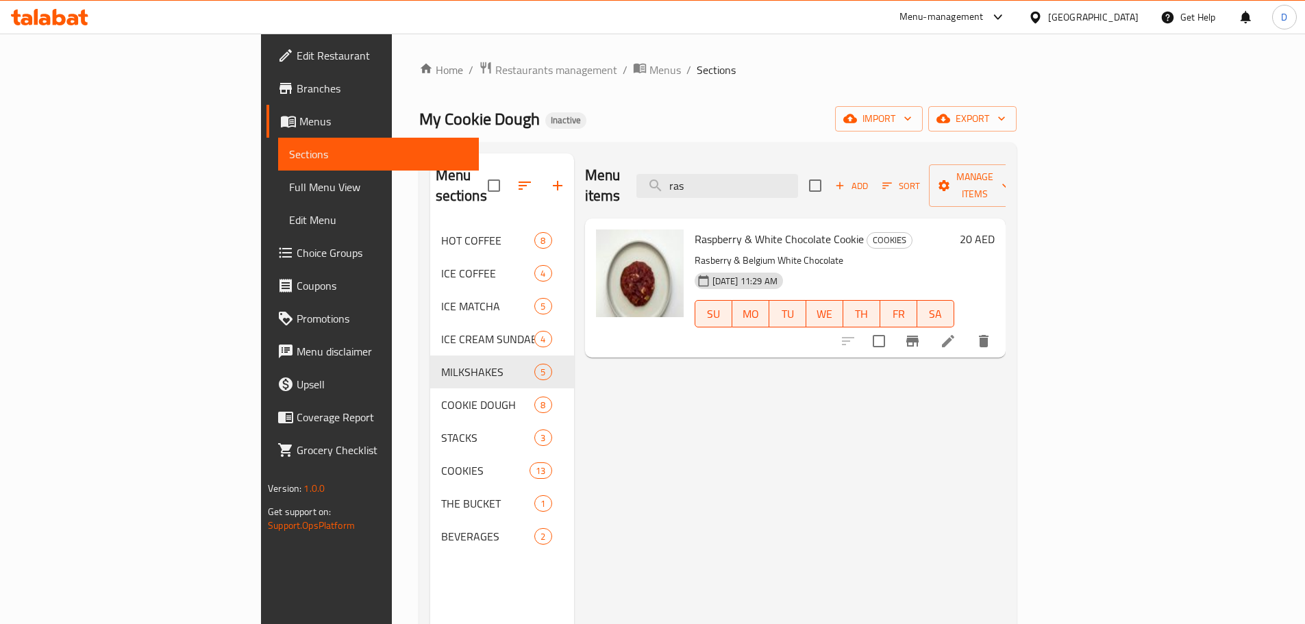
drag, startPoint x: 795, startPoint y: 173, endPoint x: 712, endPoint y: 177, distance: 83.7
click at [712, 177] on div "Menu items ras Add Sort Manage items" at bounding box center [795, 185] width 421 height 65
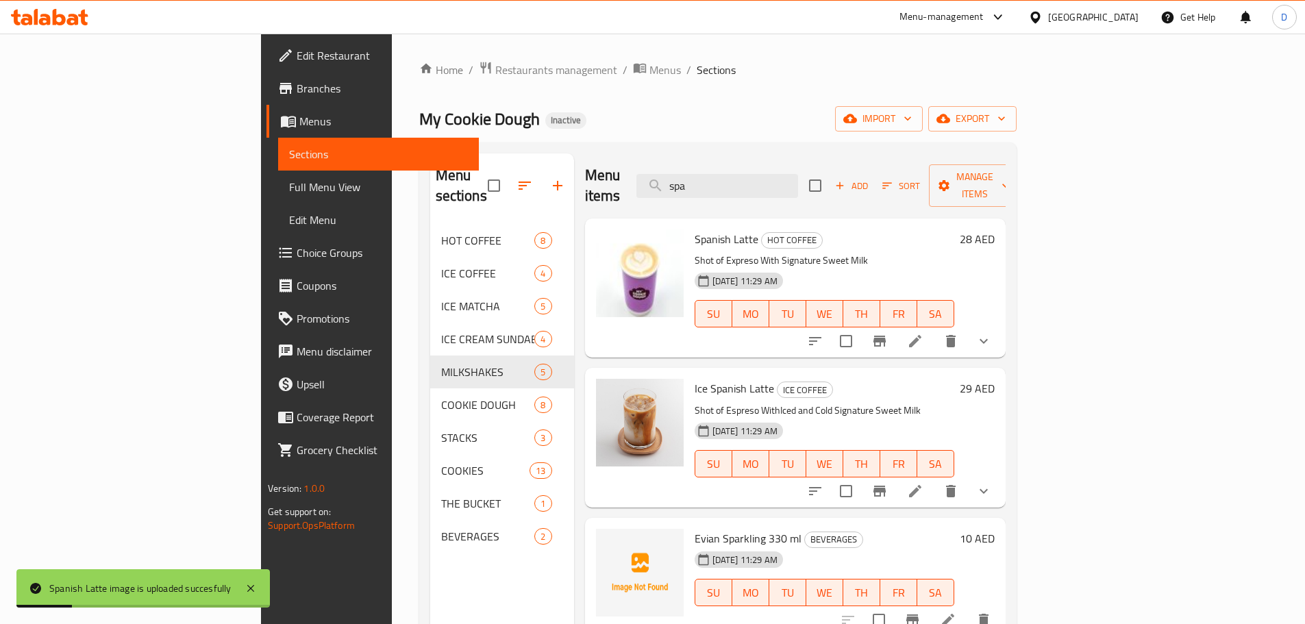
drag, startPoint x: 803, startPoint y: 184, endPoint x: 727, endPoint y: 186, distance: 76.0
click at [727, 186] on div "Menu items spa Add Sort Manage items" at bounding box center [795, 185] width 421 height 65
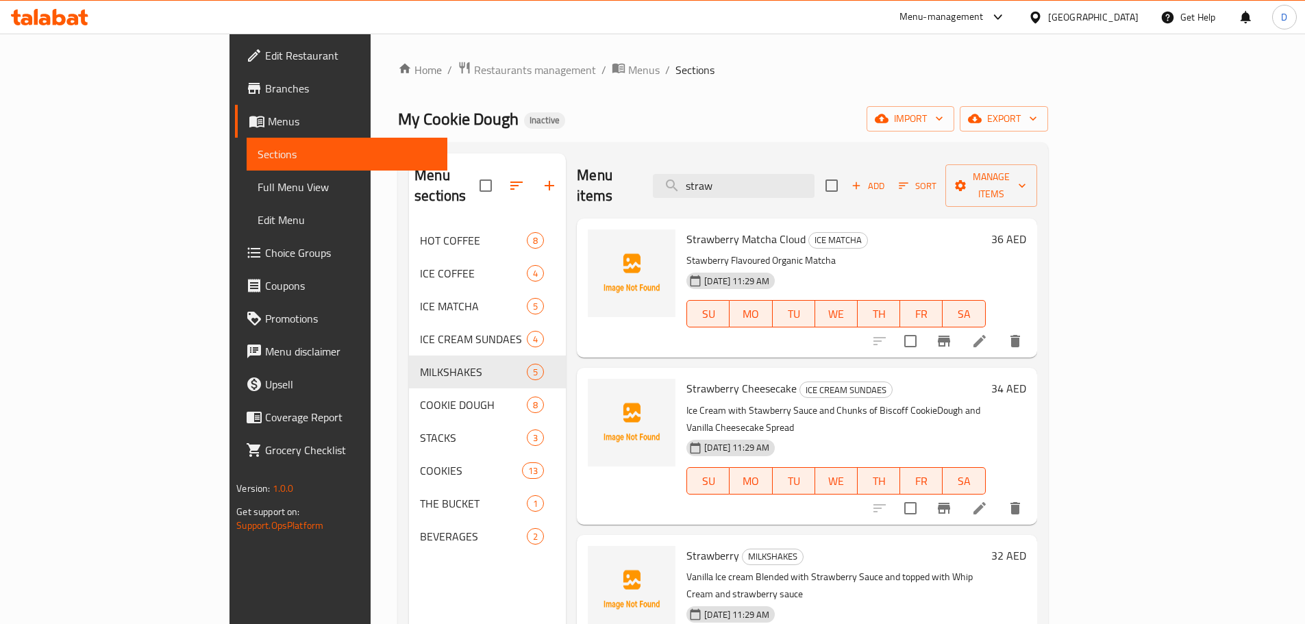
scroll to position [68, 0]
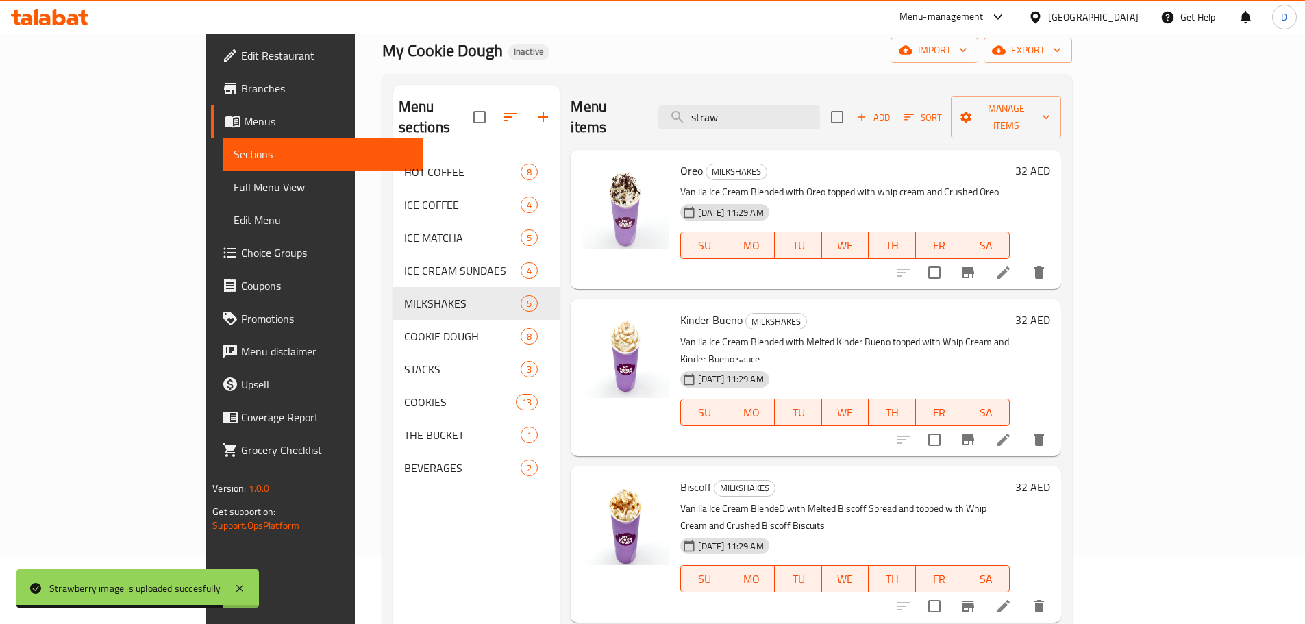
drag, startPoint x: 801, startPoint y: 116, endPoint x: 717, endPoint y: 126, distance: 84.1
click at [717, 126] on div "Menu items straw Add Sort Manage items" at bounding box center [816, 117] width 490 height 65
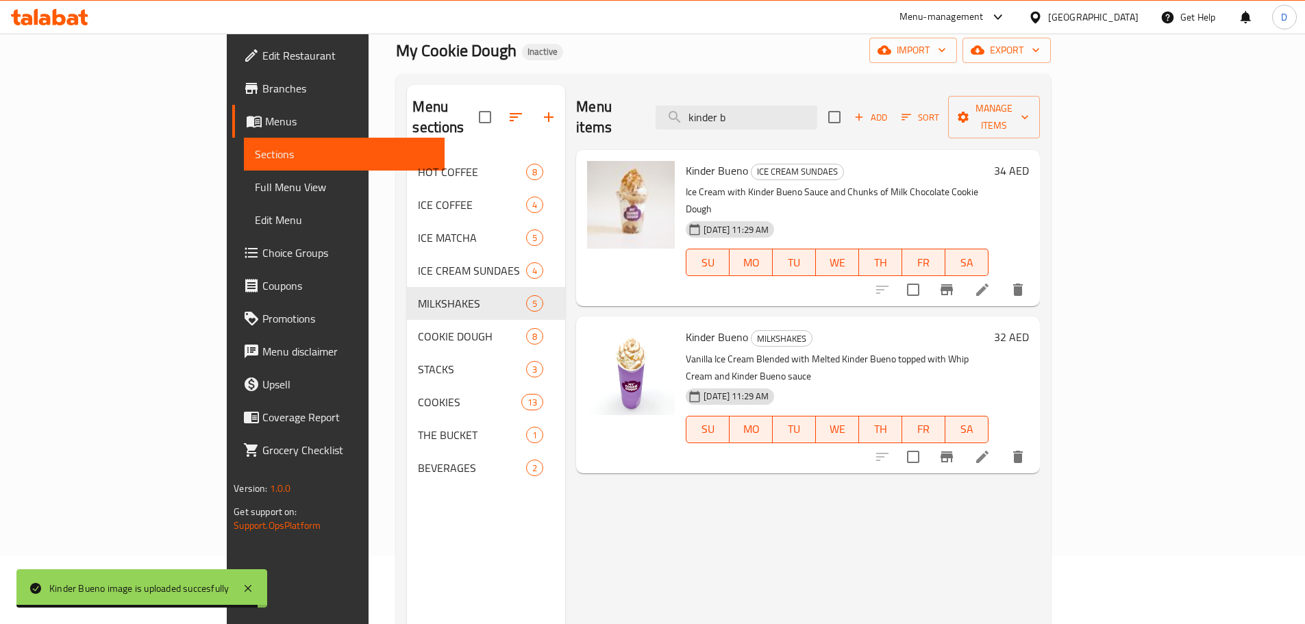
drag, startPoint x: 814, startPoint y: 116, endPoint x: 725, endPoint y: 115, distance: 89.7
click at [725, 115] on div "Menu items kinder b Add Sort Manage items" at bounding box center [807, 117] width 463 height 65
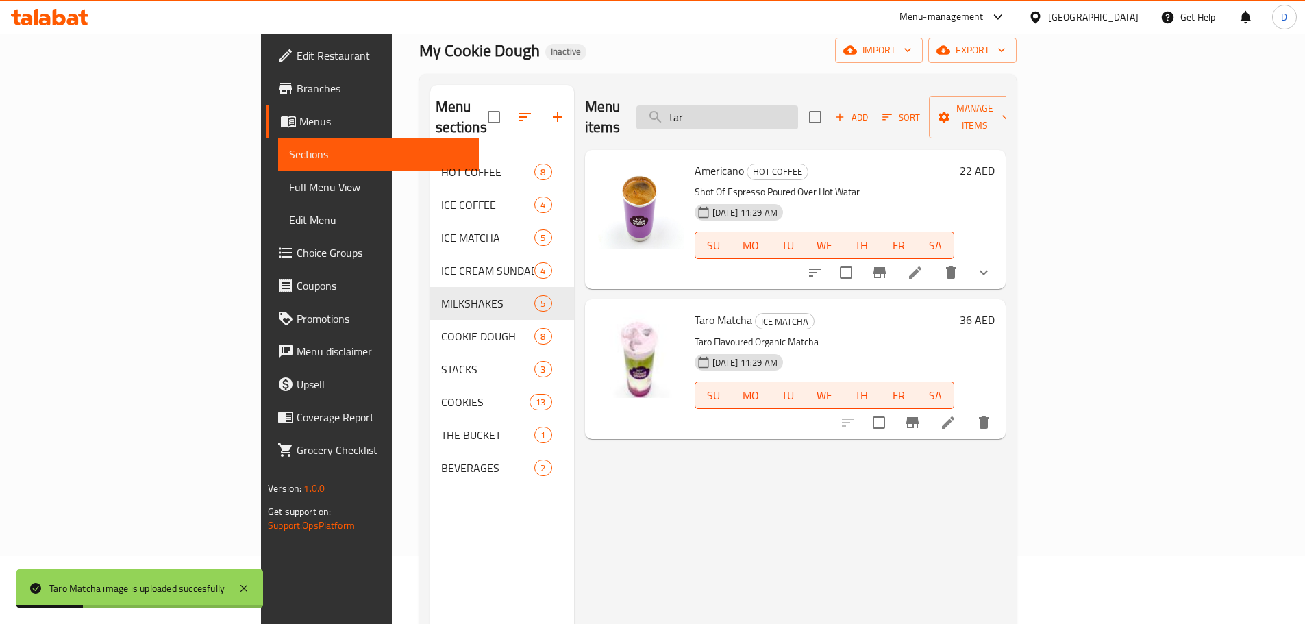
drag, startPoint x: 816, startPoint y: 113, endPoint x: 732, endPoint y: 111, distance: 83.6
click at [732, 111] on input "tar" at bounding box center [717, 117] width 162 height 24
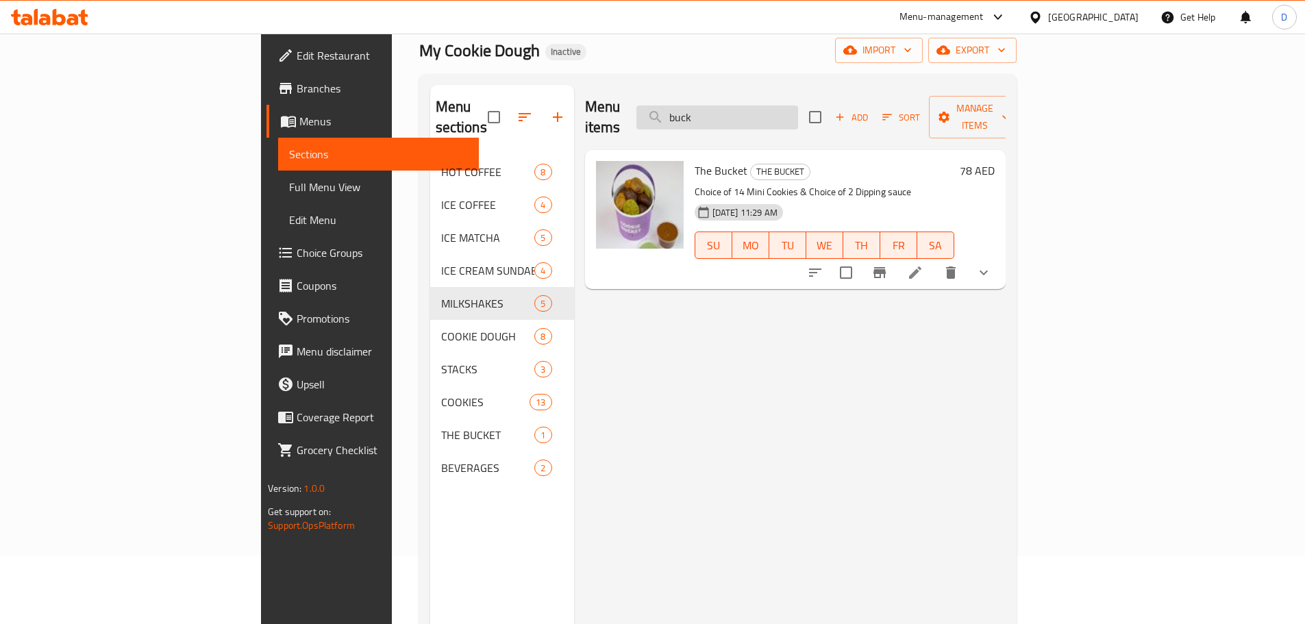
drag, startPoint x: 802, startPoint y: 109, endPoint x: 742, endPoint y: 108, distance: 60.3
click at [742, 108] on input "buck" at bounding box center [717, 117] width 162 height 24
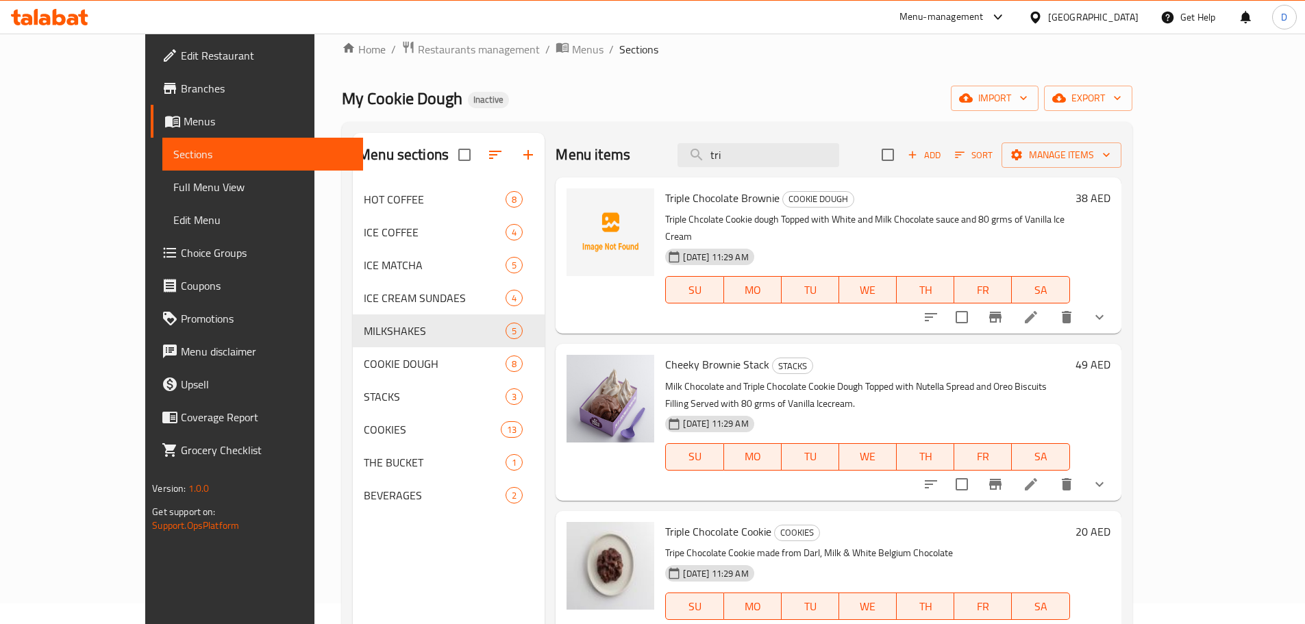
scroll to position [0, 0]
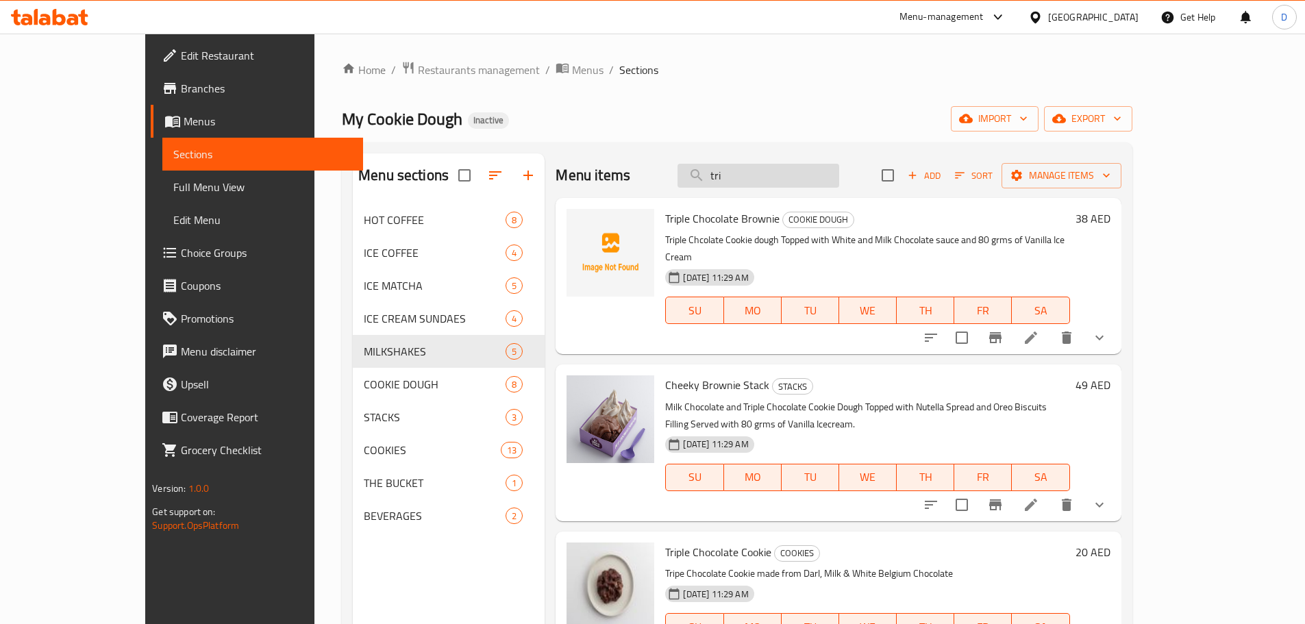
drag, startPoint x: 782, startPoint y: 182, endPoint x: 734, endPoint y: 185, distance: 48.8
click at [734, 185] on input "tri" at bounding box center [758, 176] width 162 height 24
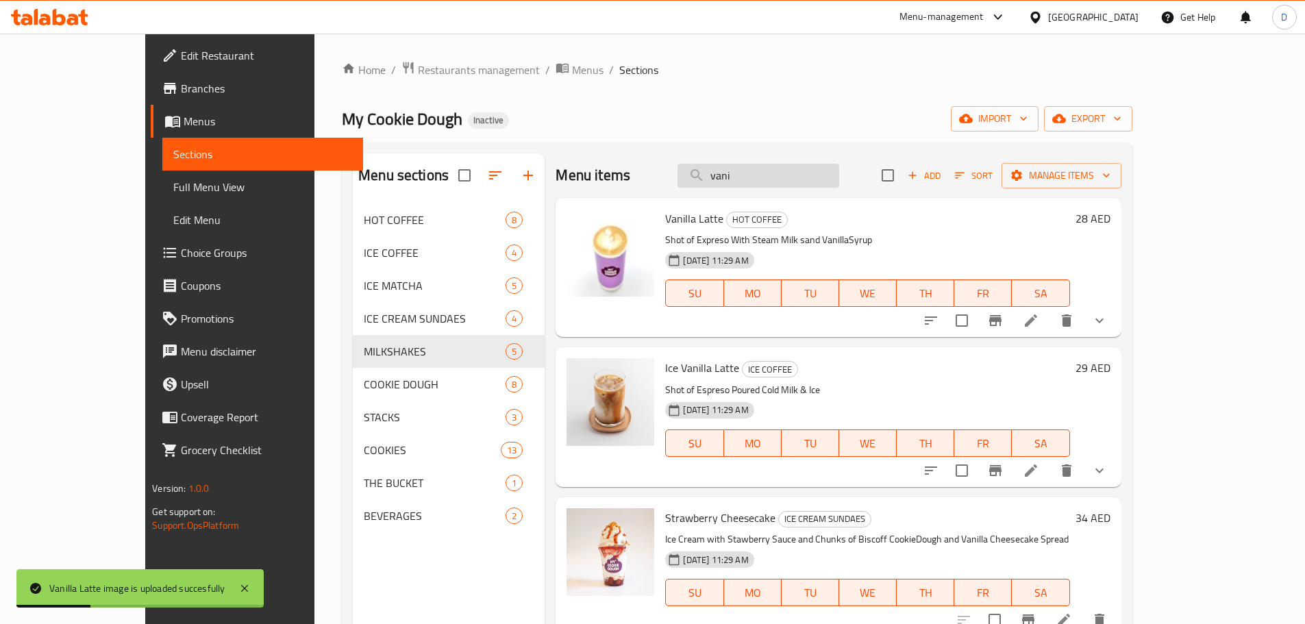
drag, startPoint x: 803, startPoint y: 183, endPoint x: 749, endPoint y: 179, distance: 54.9
click at [749, 179] on input "vani" at bounding box center [758, 176] width 162 height 24
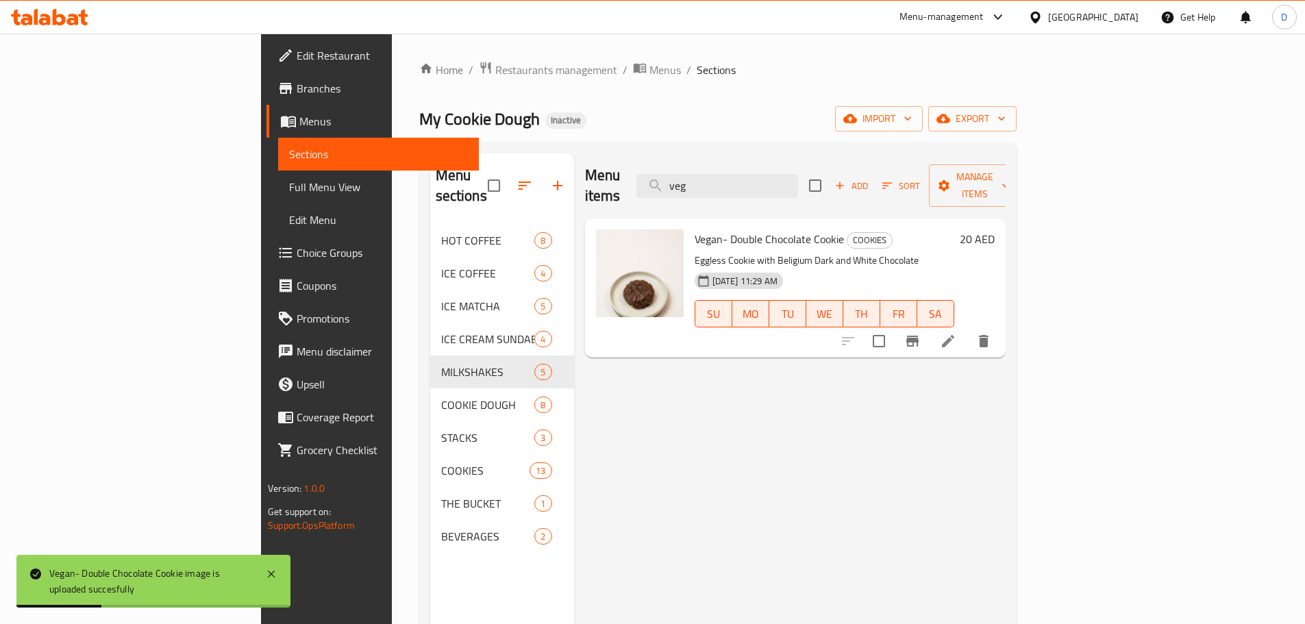
drag, startPoint x: 795, startPoint y: 181, endPoint x: 727, endPoint y: 192, distance: 68.0
click at [727, 192] on div "Menu items veg Add Sort Manage items" at bounding box center [795, 185] width 421 height 65
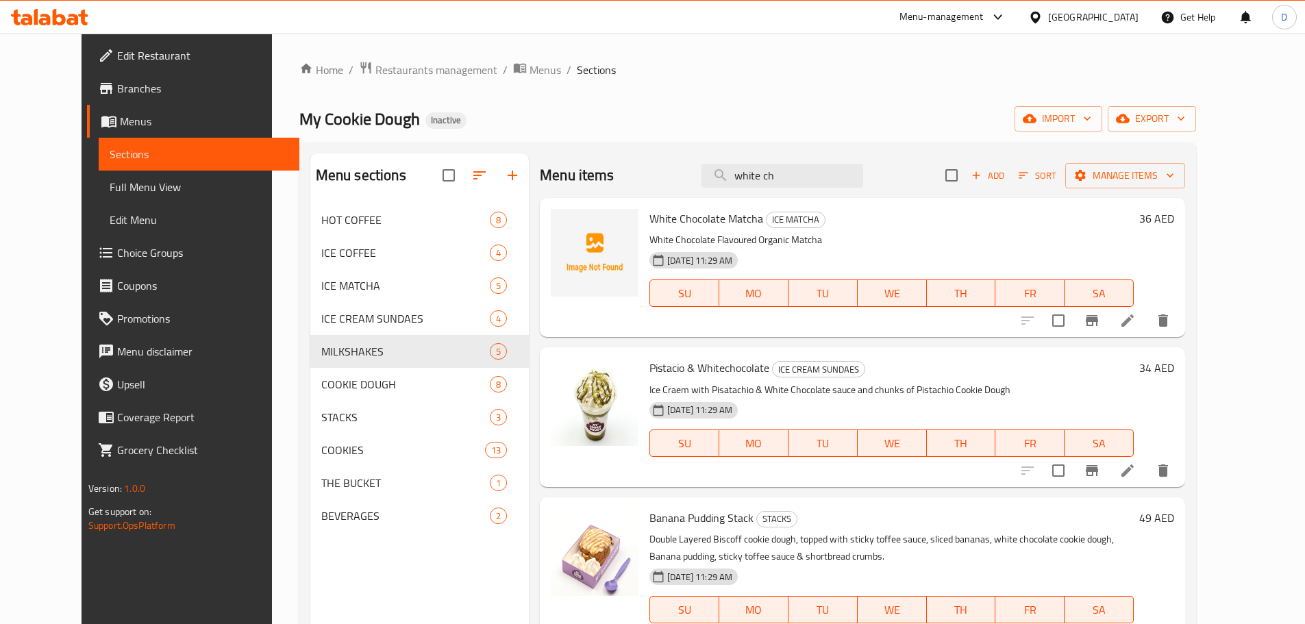
type input "white ch"
drag, startPoint x: 88, startPoint y: 189, endPoint x: 108, endPoint y: 195, distance: 20.6
click at [110, 189] on span "Full Menu View" at bounding box center [199, 187] width 179 height 16
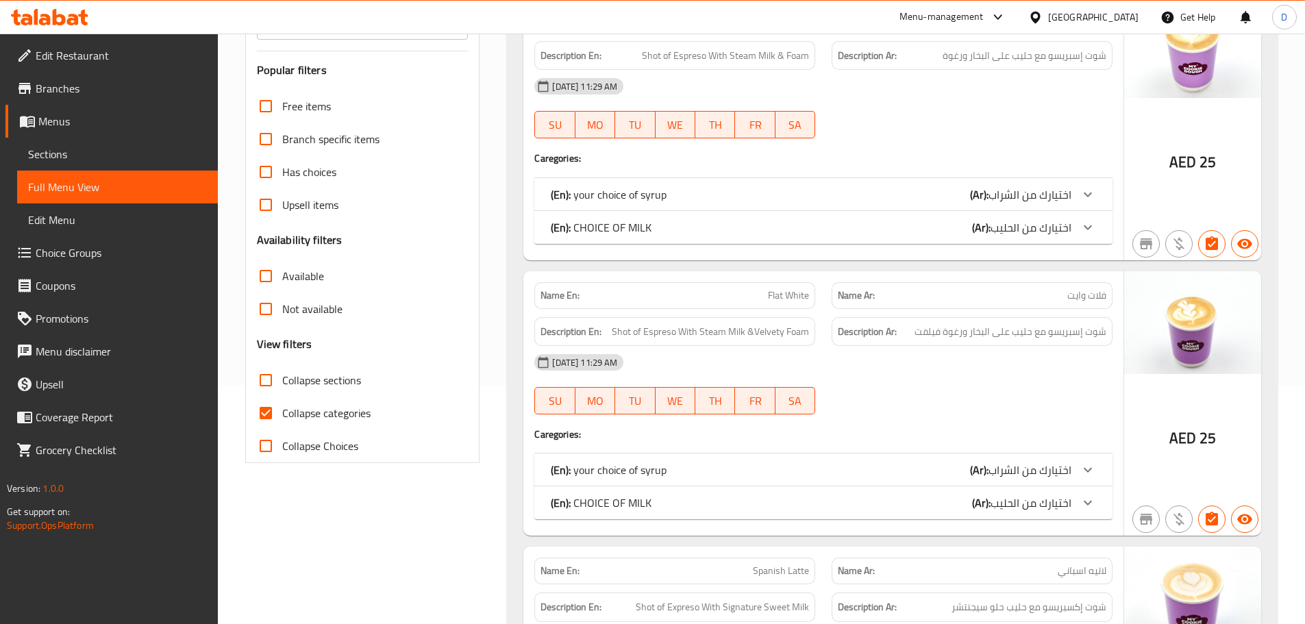
scroll to position [274, 0]
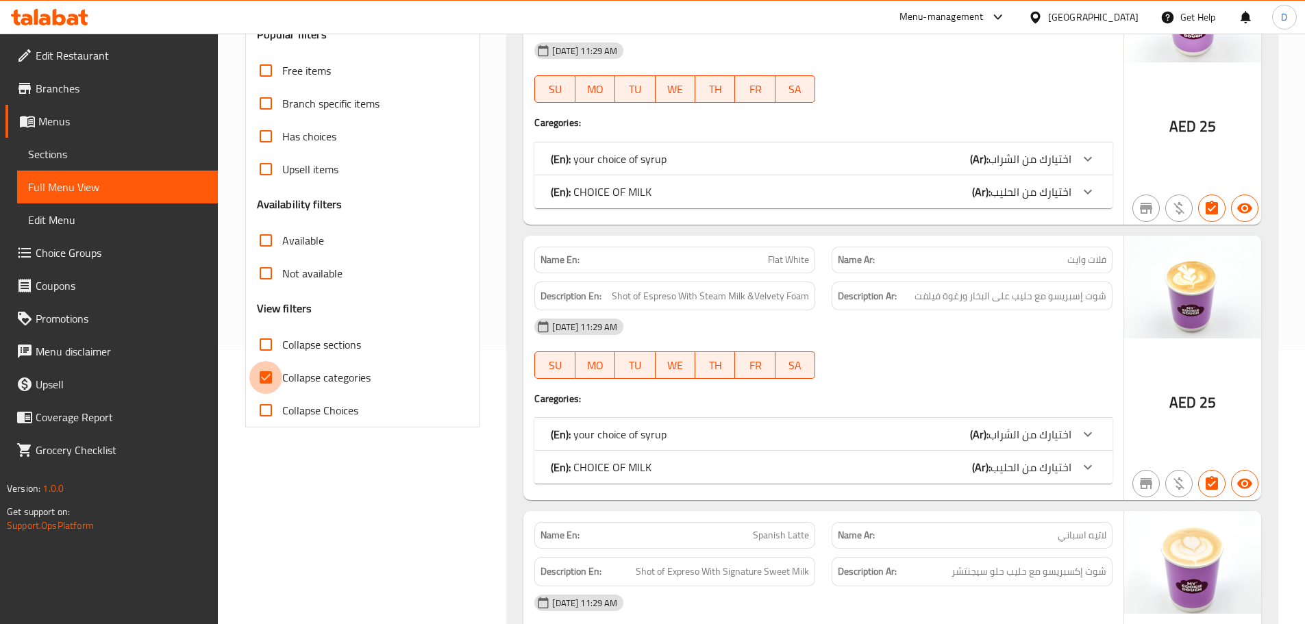
click at [262, 383] on input "Collapse categories" at bounding box center [265, 377] width 33 height 33
checkbox input "false"
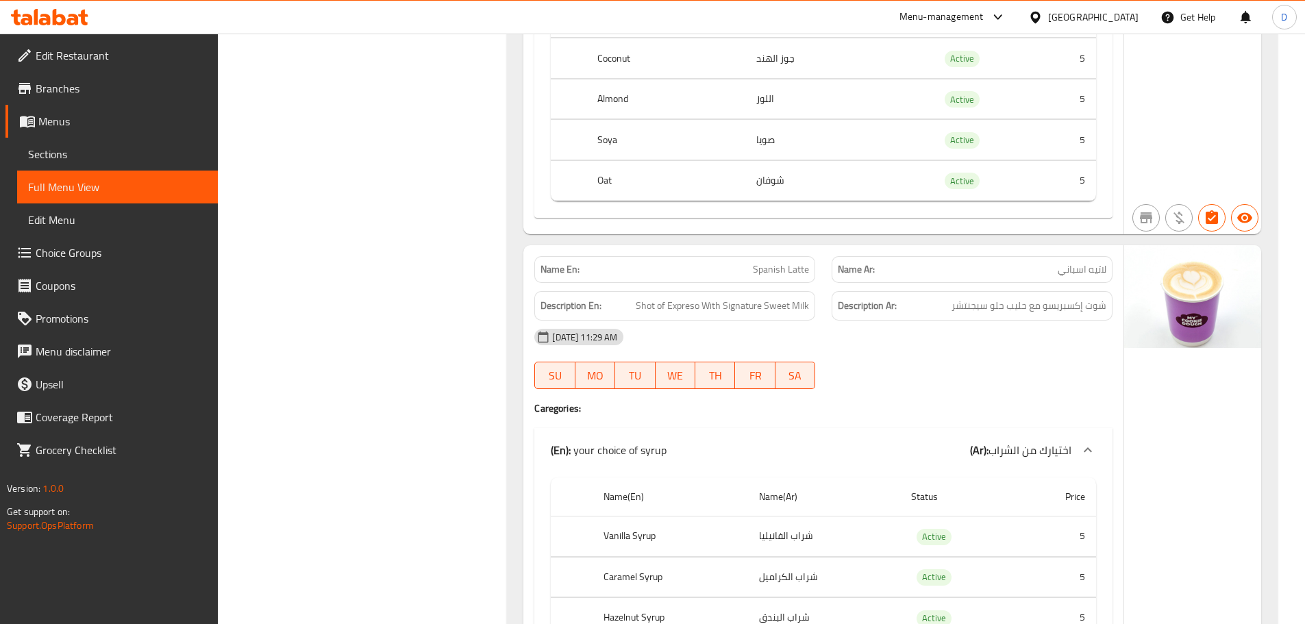
scroll to position [0, 0]
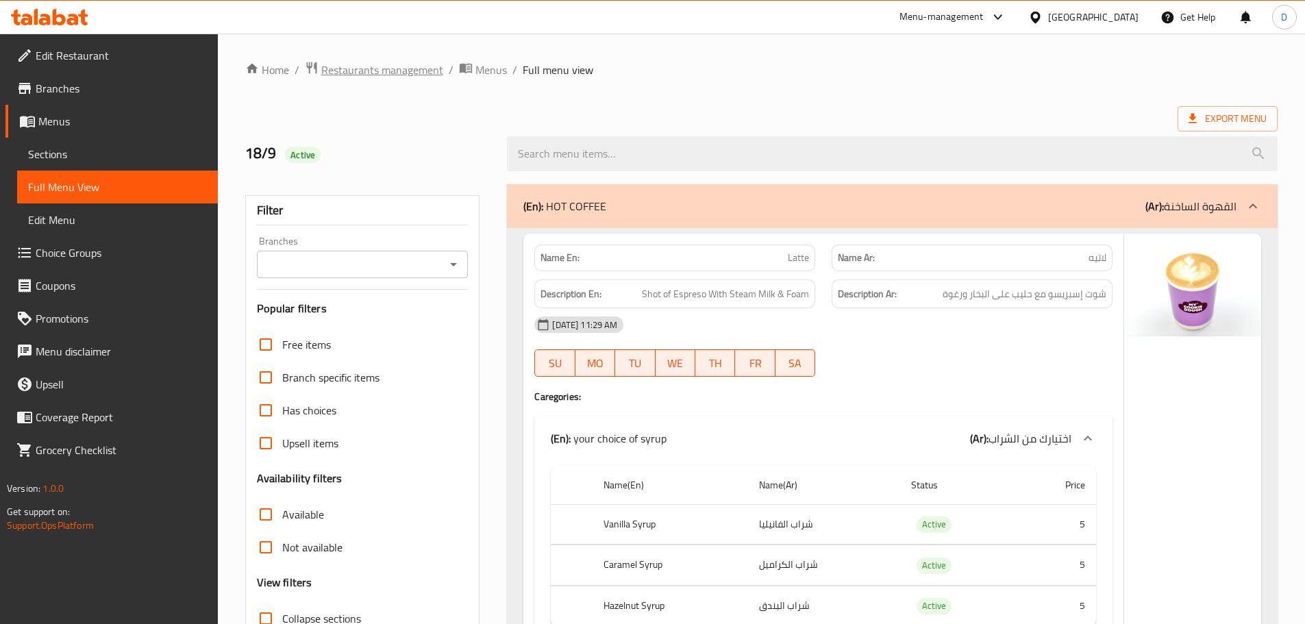
click at [425, 63] on span "Restaurants management" at bounding box center [382, 70] width 122 height 16
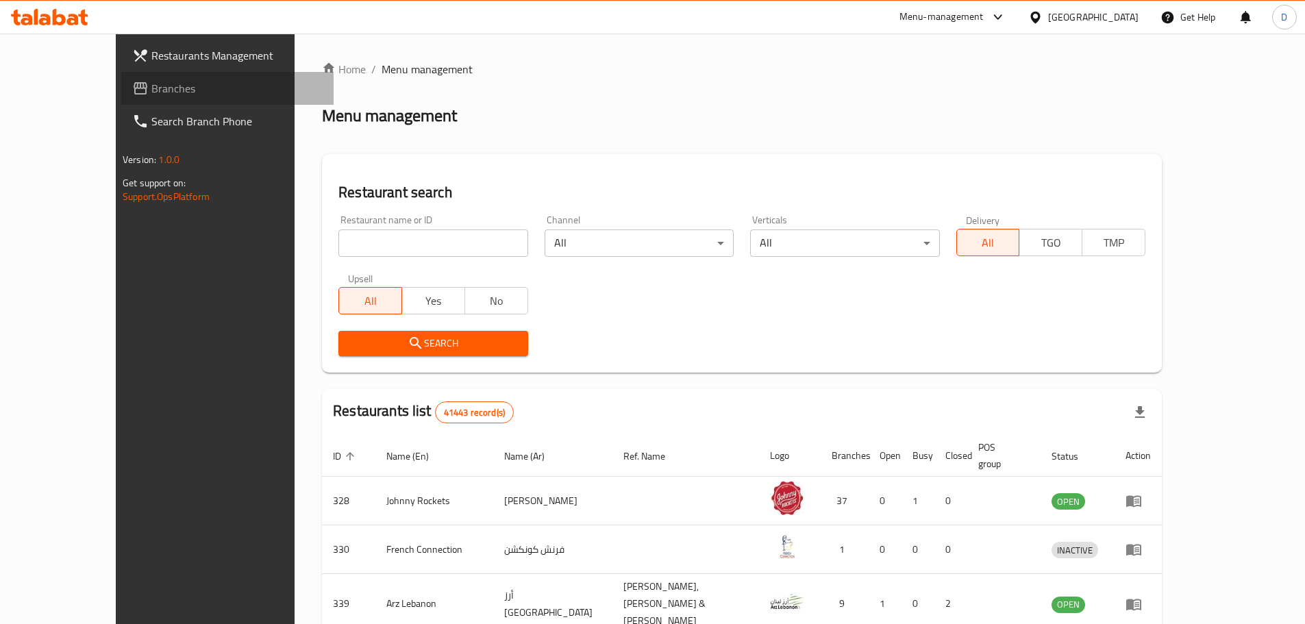
click at [132, 96] on span at bounding box center [141, 88] width 19 height 16
